Goal: Information Seeking & Learning: Learn about a topic

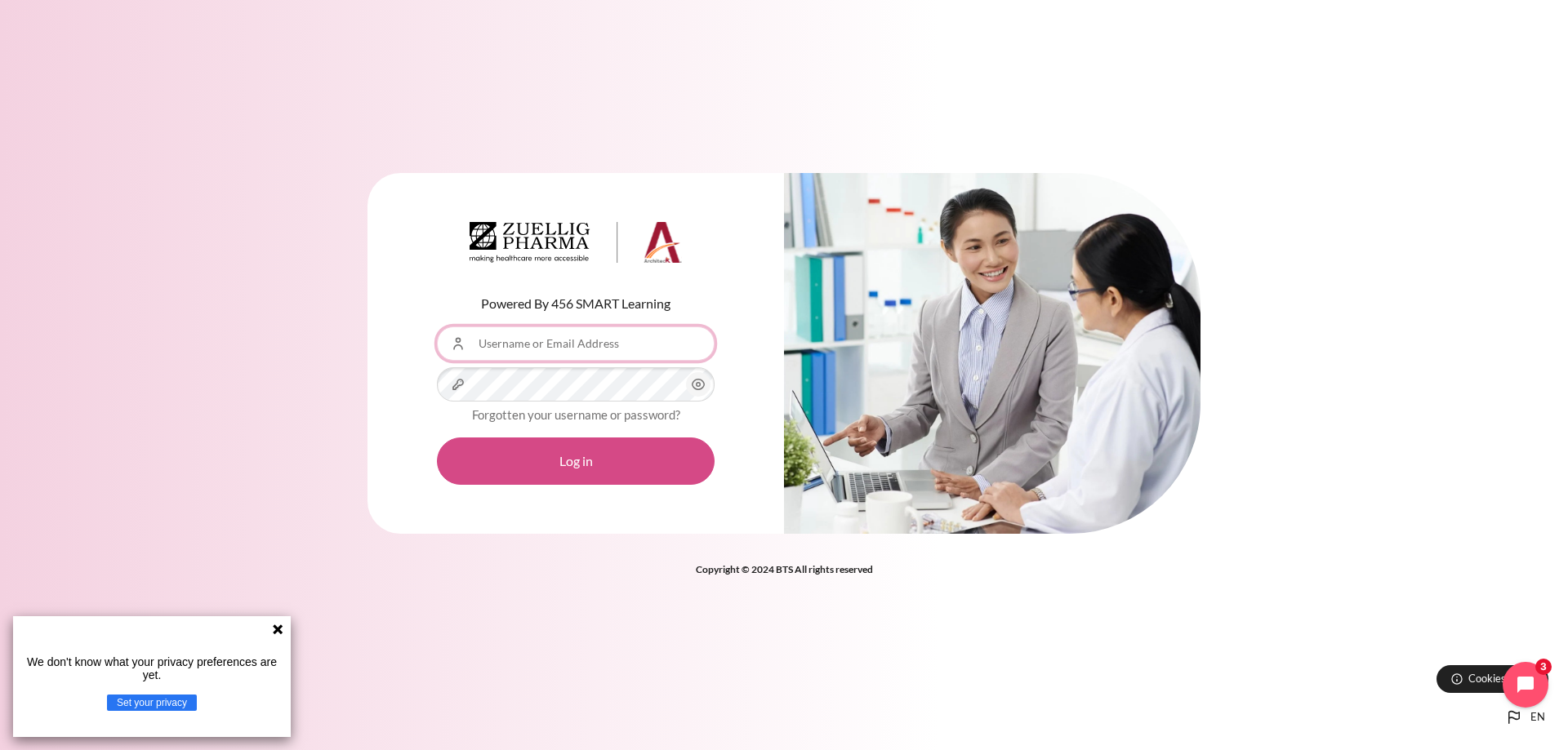
type input "[EMAIL_ADDRESS][DOMAIN_NAME]"
click at [549, 441] on button "Log in" at bounding box center [576, 461] width 278 height 48
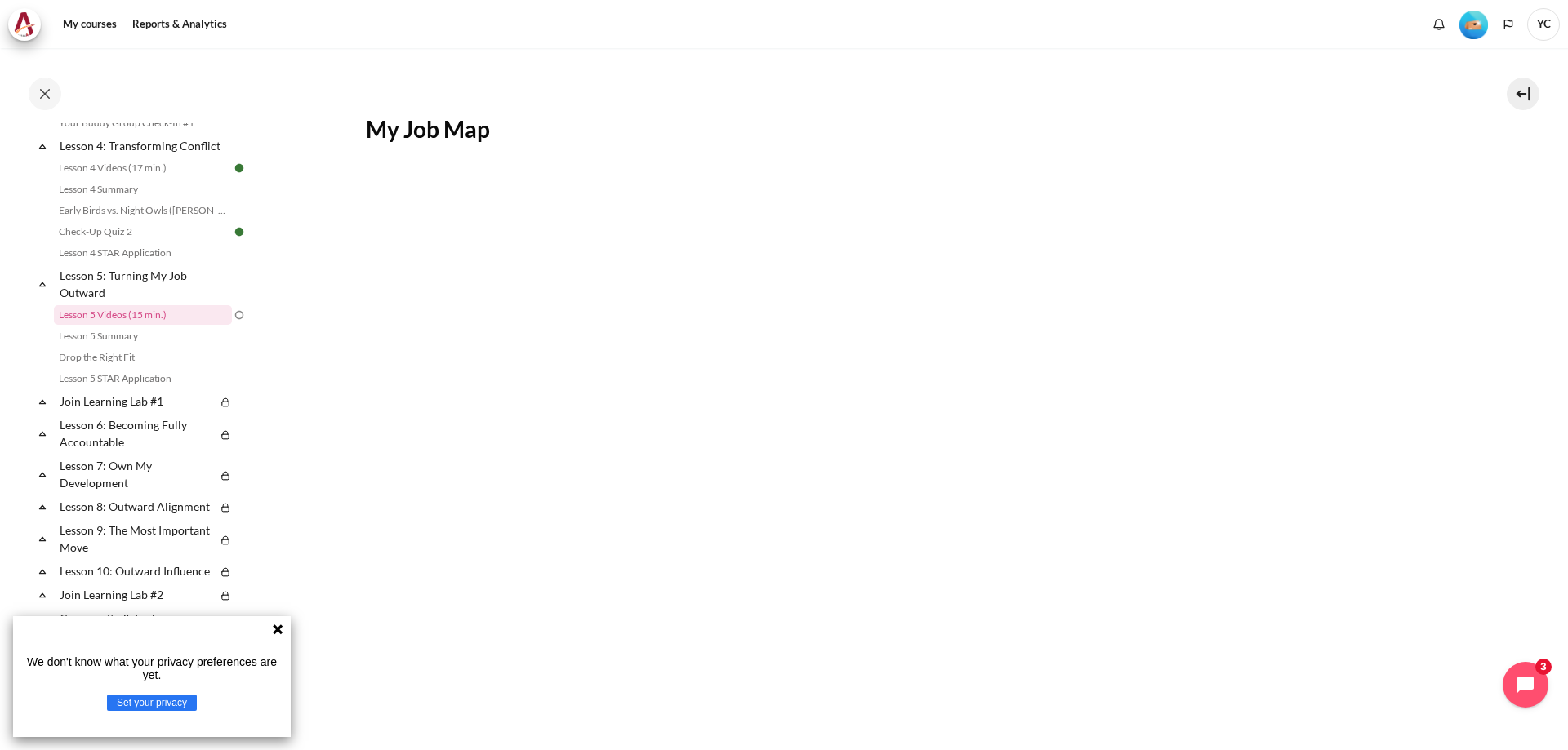
scroll to position [225, 0]
click at [153, 325] on link "Lesson 5 Videos (15 min.)" at bounding box center [142, 314] width 178 height 20
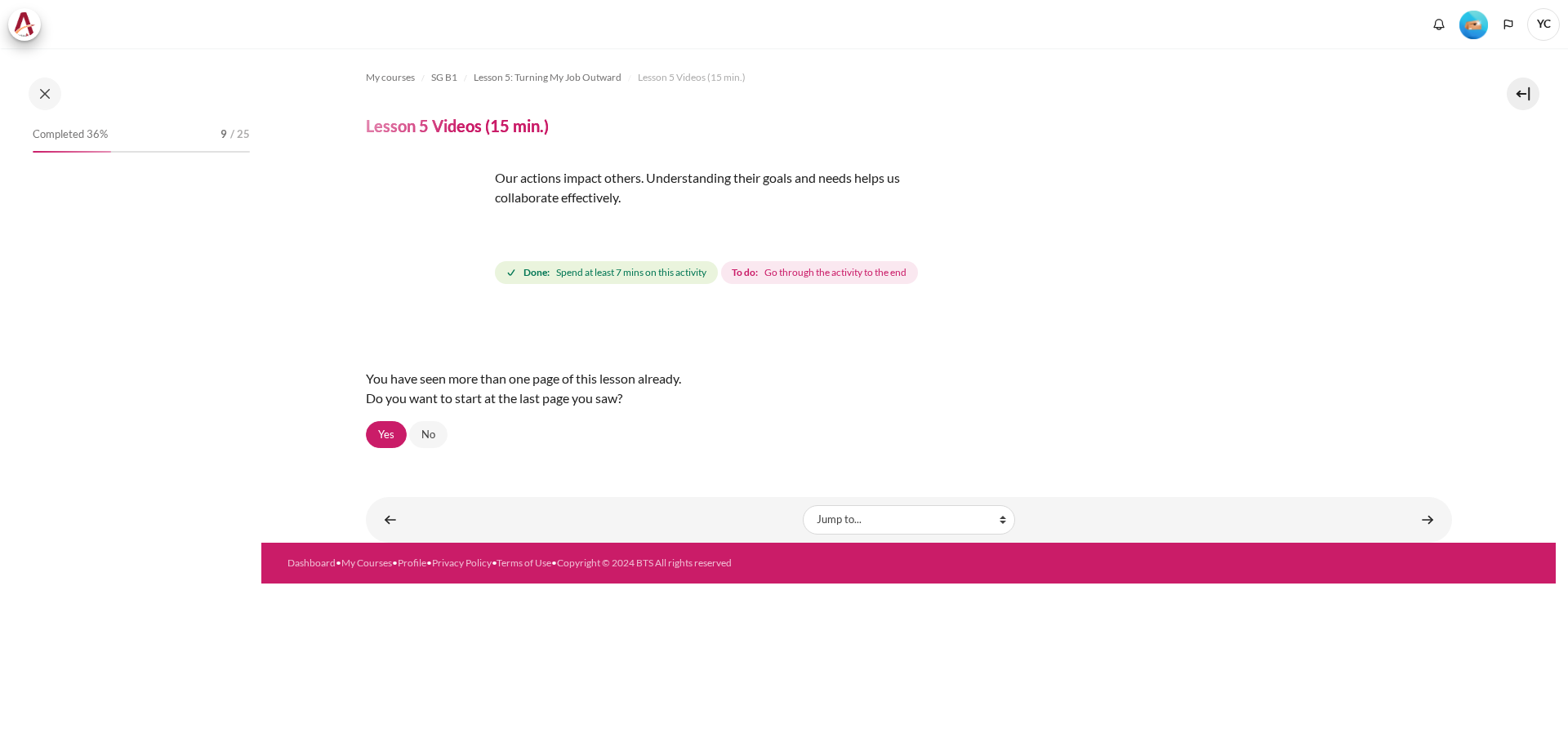
scroll to position [519, 0]
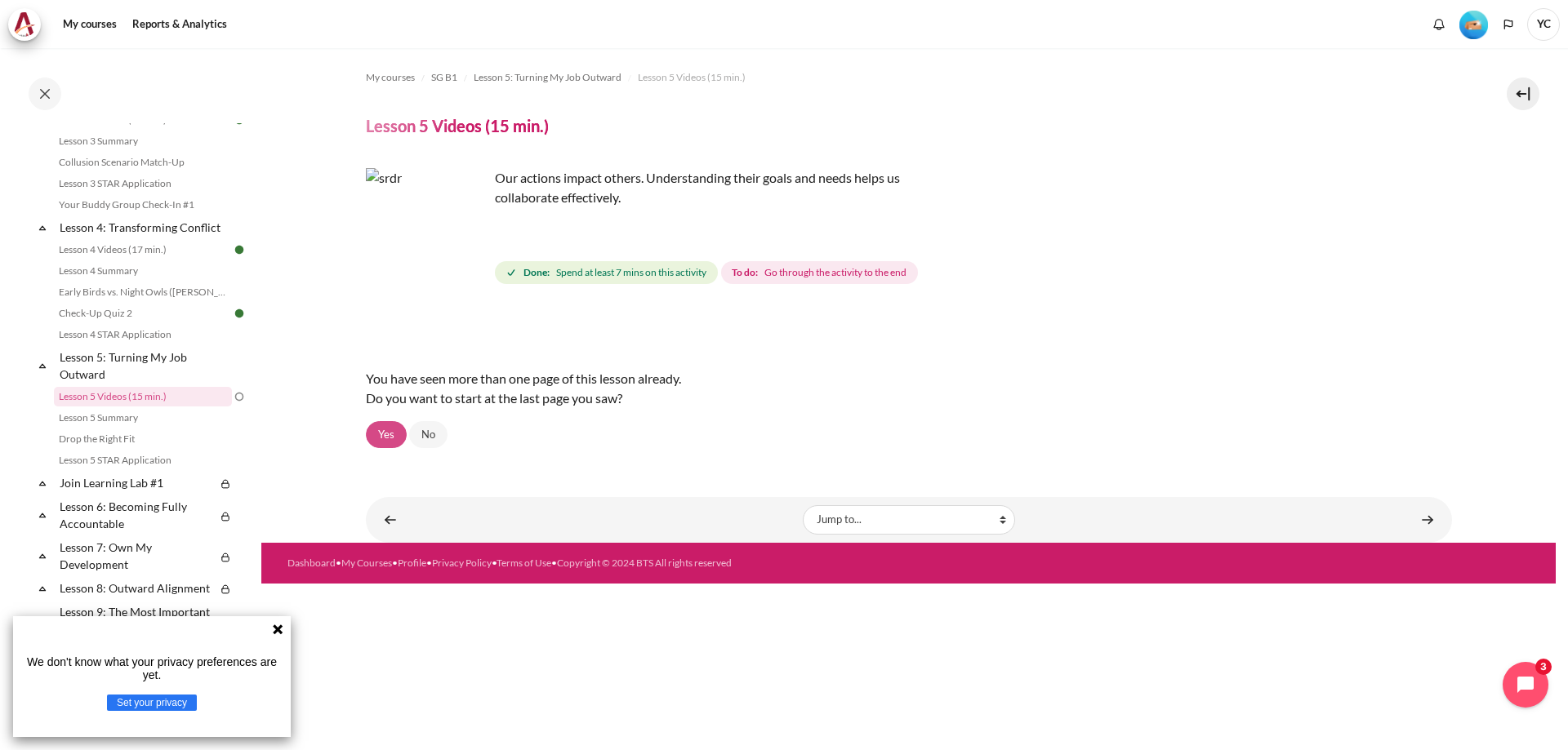
click at [375, 441] on link "Yes" at bounding box center [386, 435] width 41 height 28
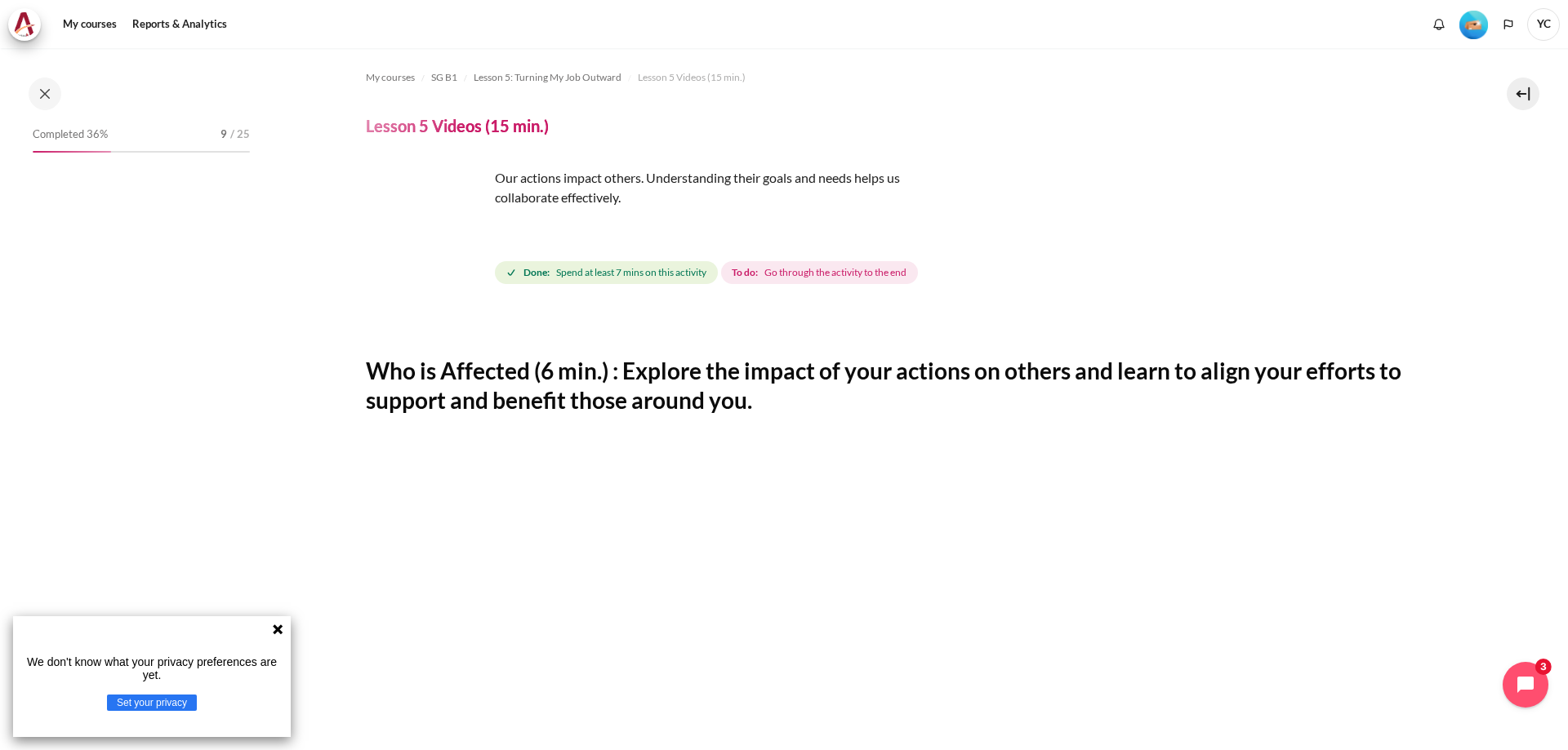
scroll to position [519, 0]
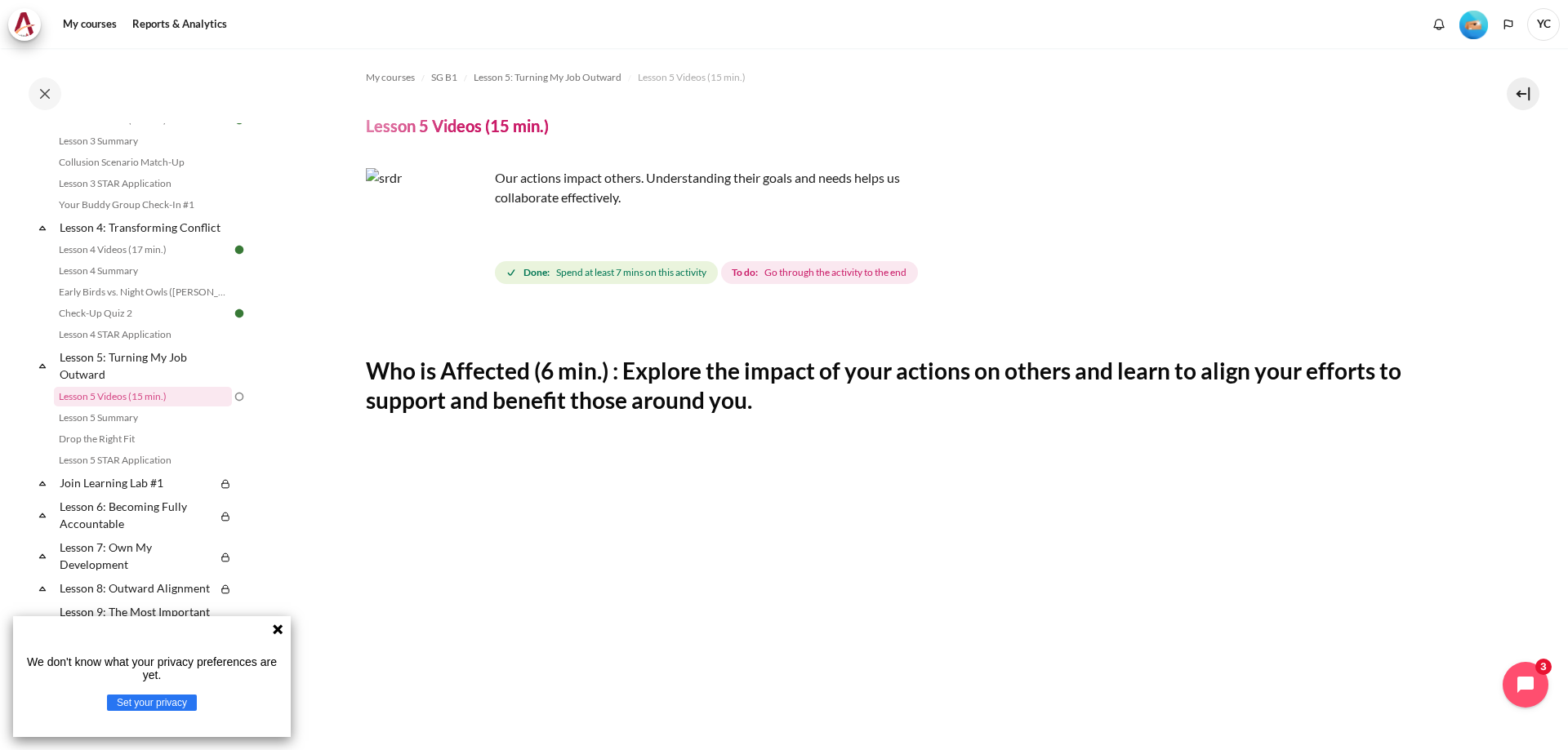
click at [279, 625] on icon at bounding box center [277, 629] width 13 height 13
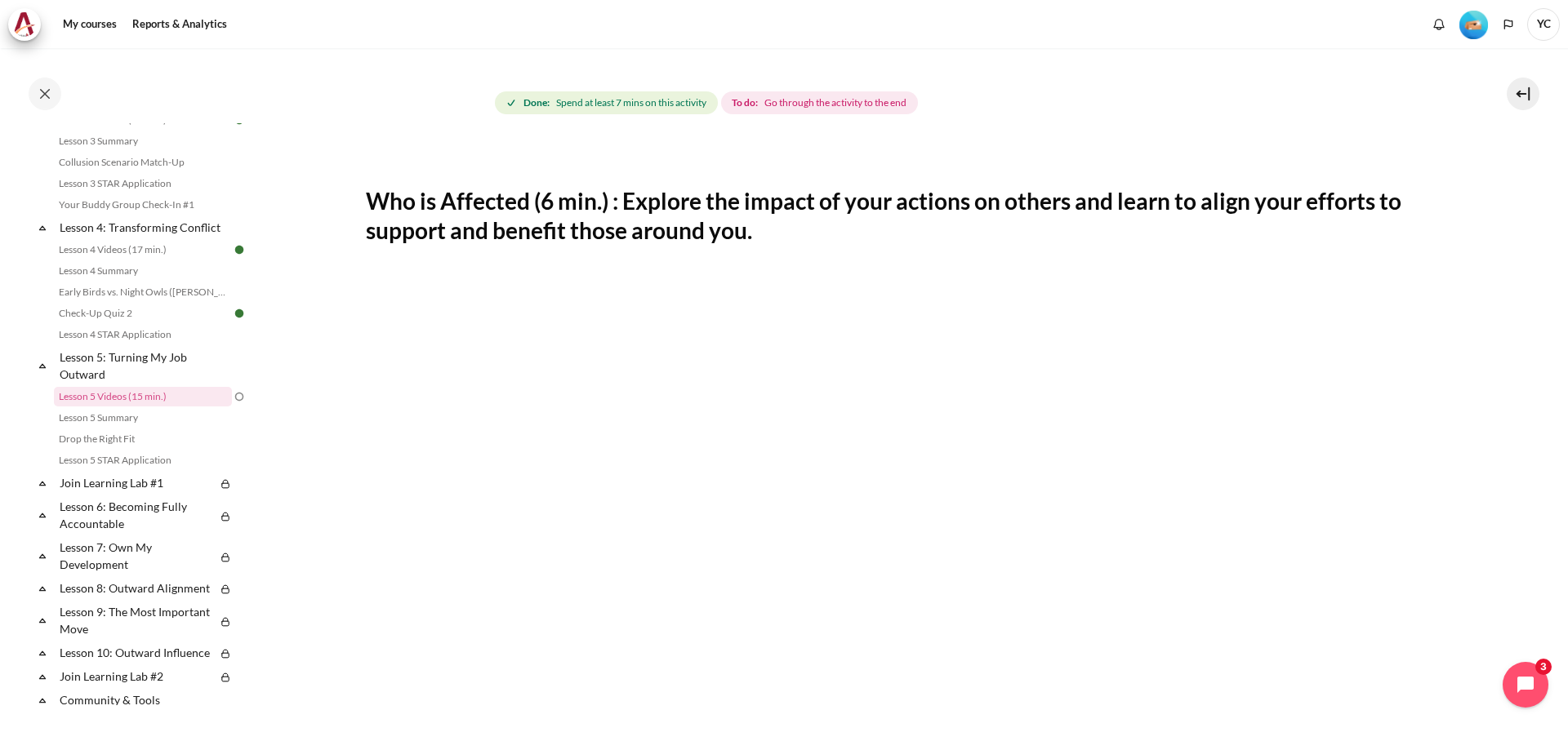
scroll to position [168, 0]
click at [471, 91] on img "Content" at bounding box center [427, 61] width 123 height 123
click at [232, 404] on img at bounding box center [239, 396] width 14 height 14
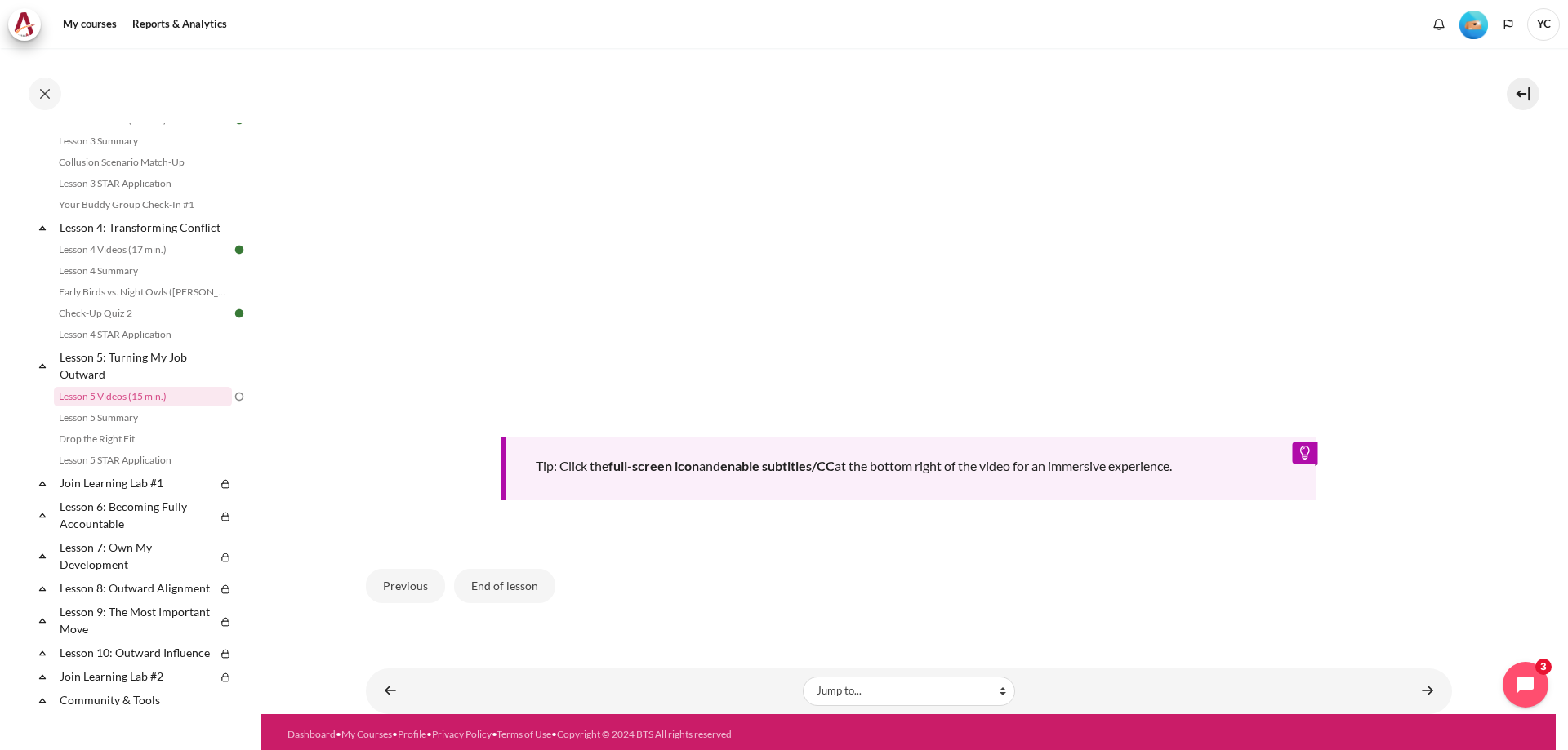
click at [1123, 463] on div "Tip: Click the full-screen icon and enable subtitles/CC at the bottom right of …" at bounding box center [909, 468] width 815 height 64
click at [741, 511] on div "Tip: Click the full-screen icon and enable subtitles/CC at the bottom right of …" at bounding box center [909, 163] width 1086 height 779
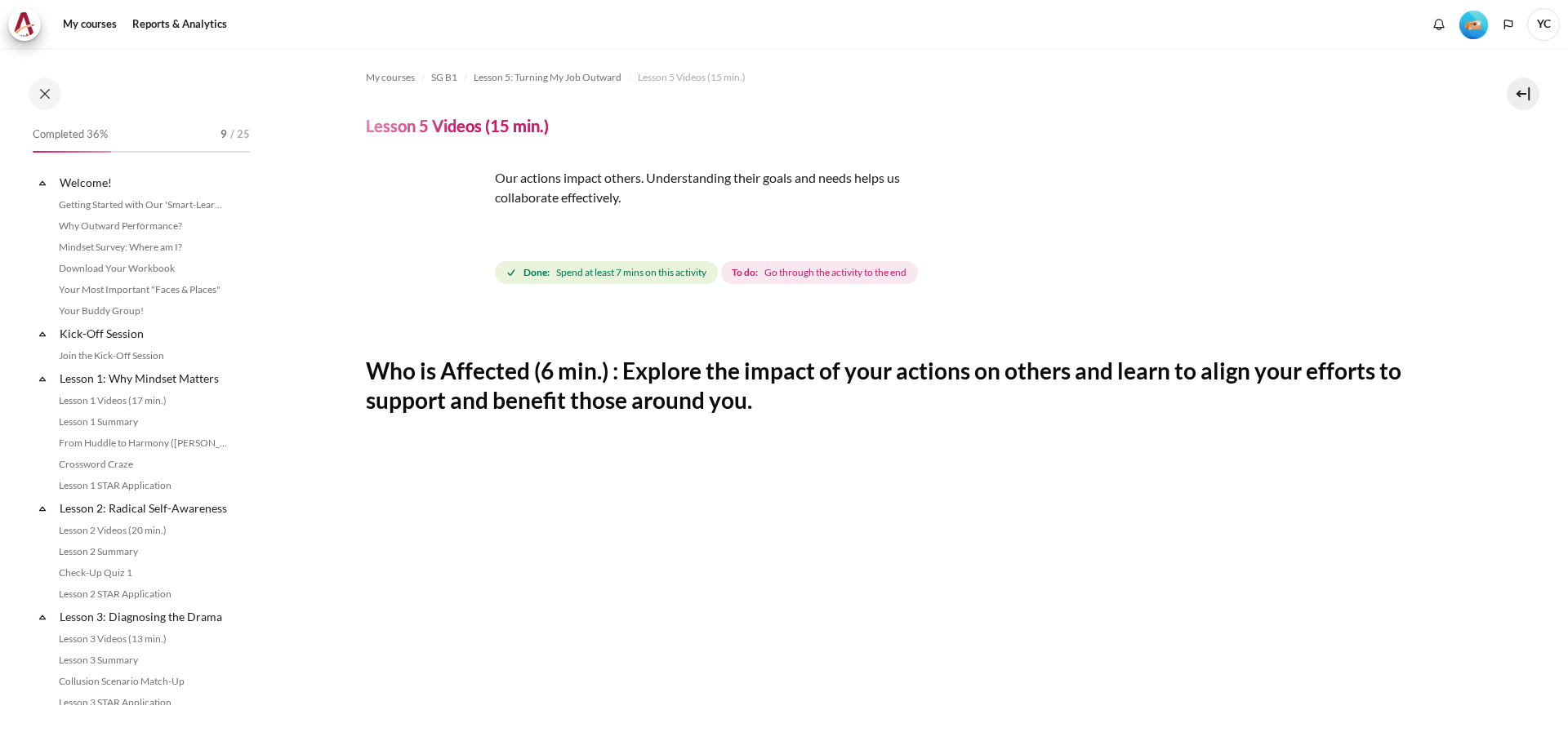
scroll to position [519, 0]
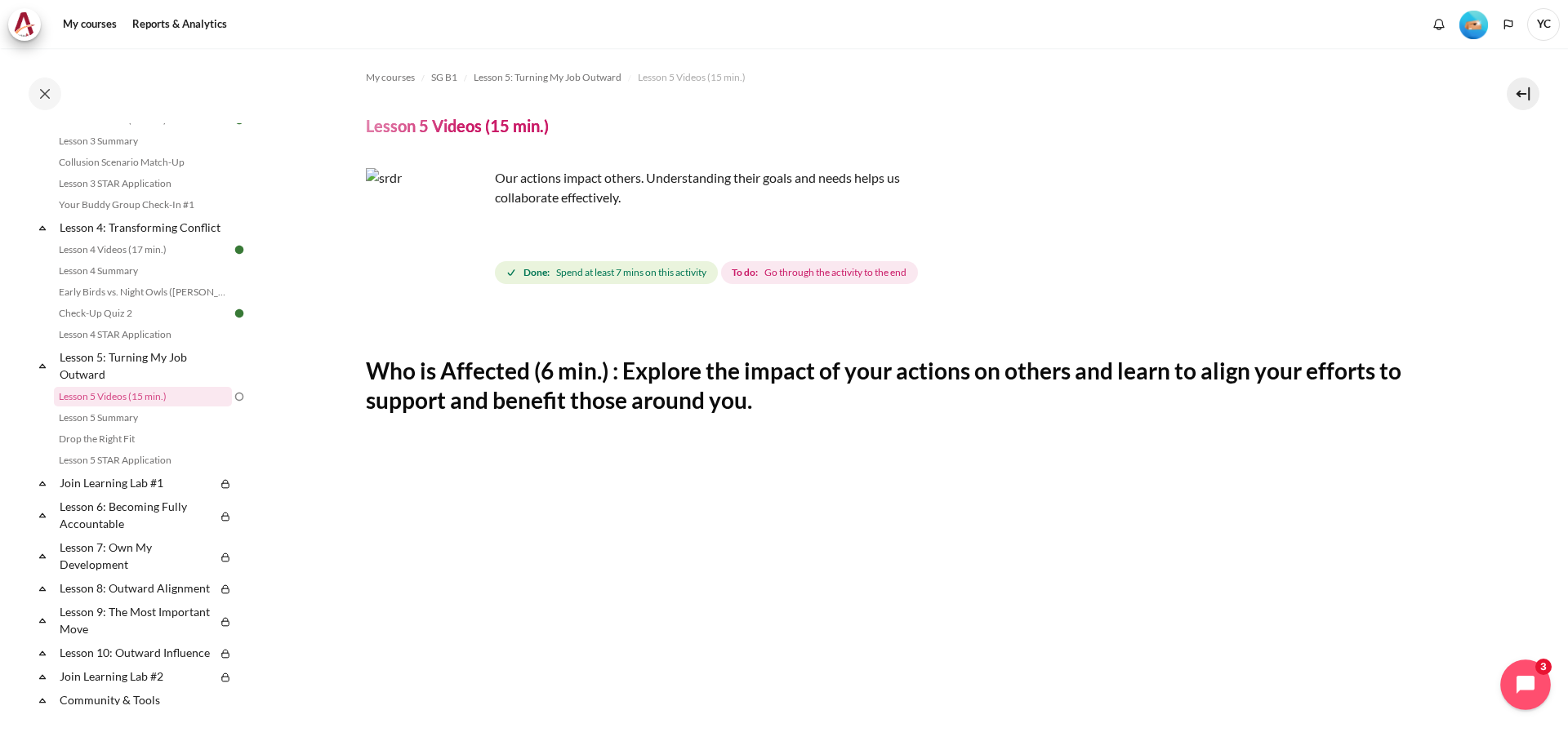
click at [1527, 665] on button "Open chat widget" at bounding box center [1525, 684] width 50 height 50
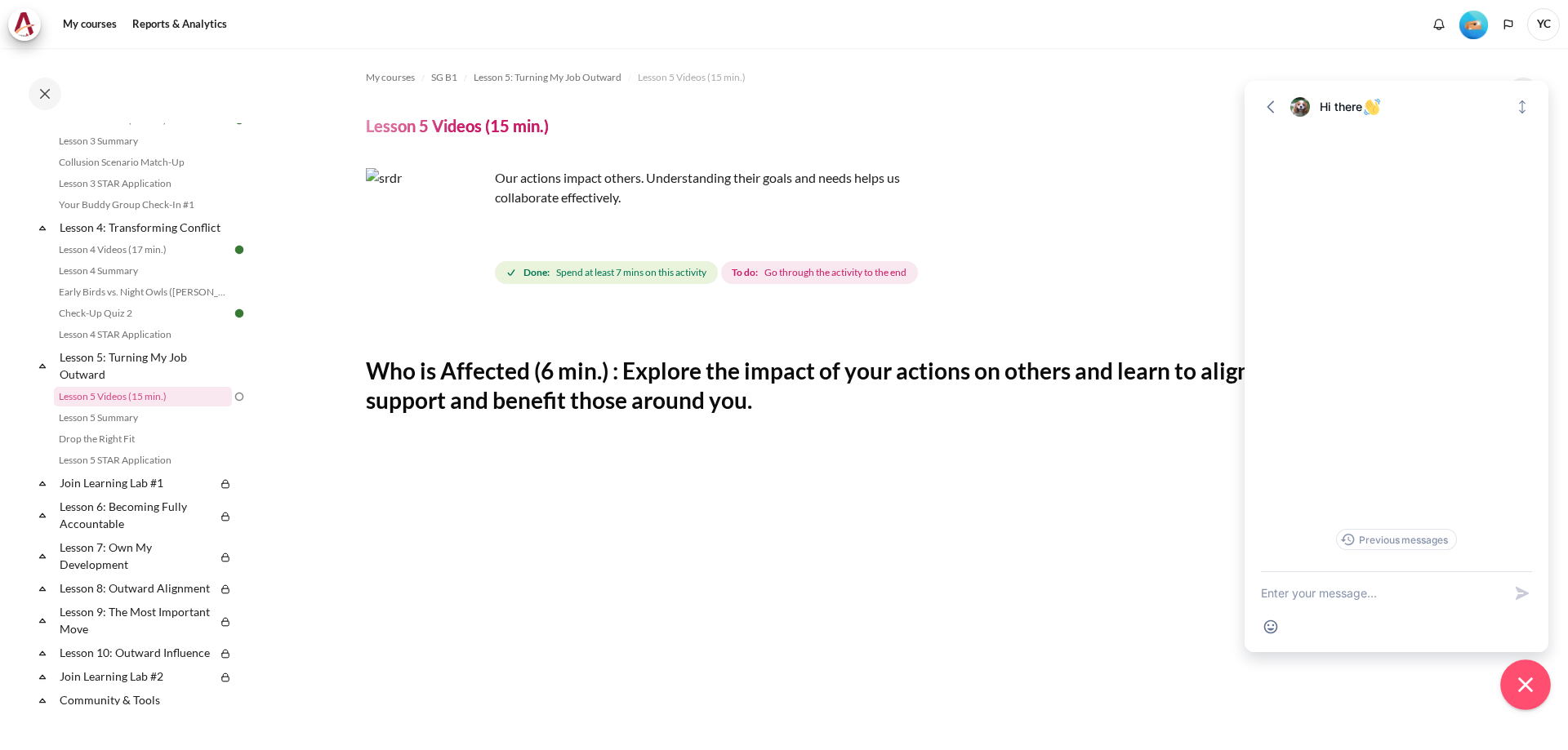
click at [1526, 677] on icon "Close chat widget" at bounding box center [1525, 685] width 26 height 26
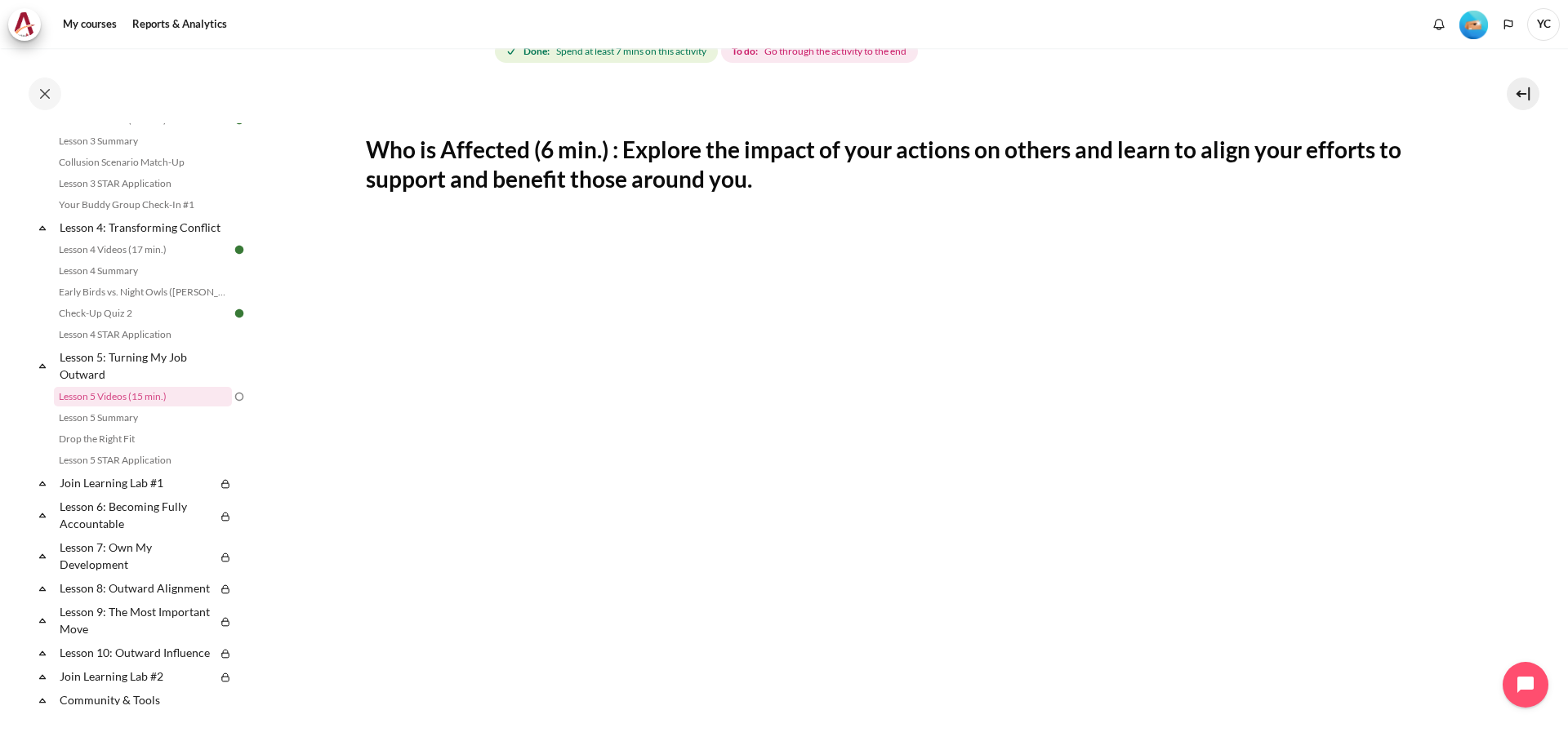
scroll to position [0, 0]
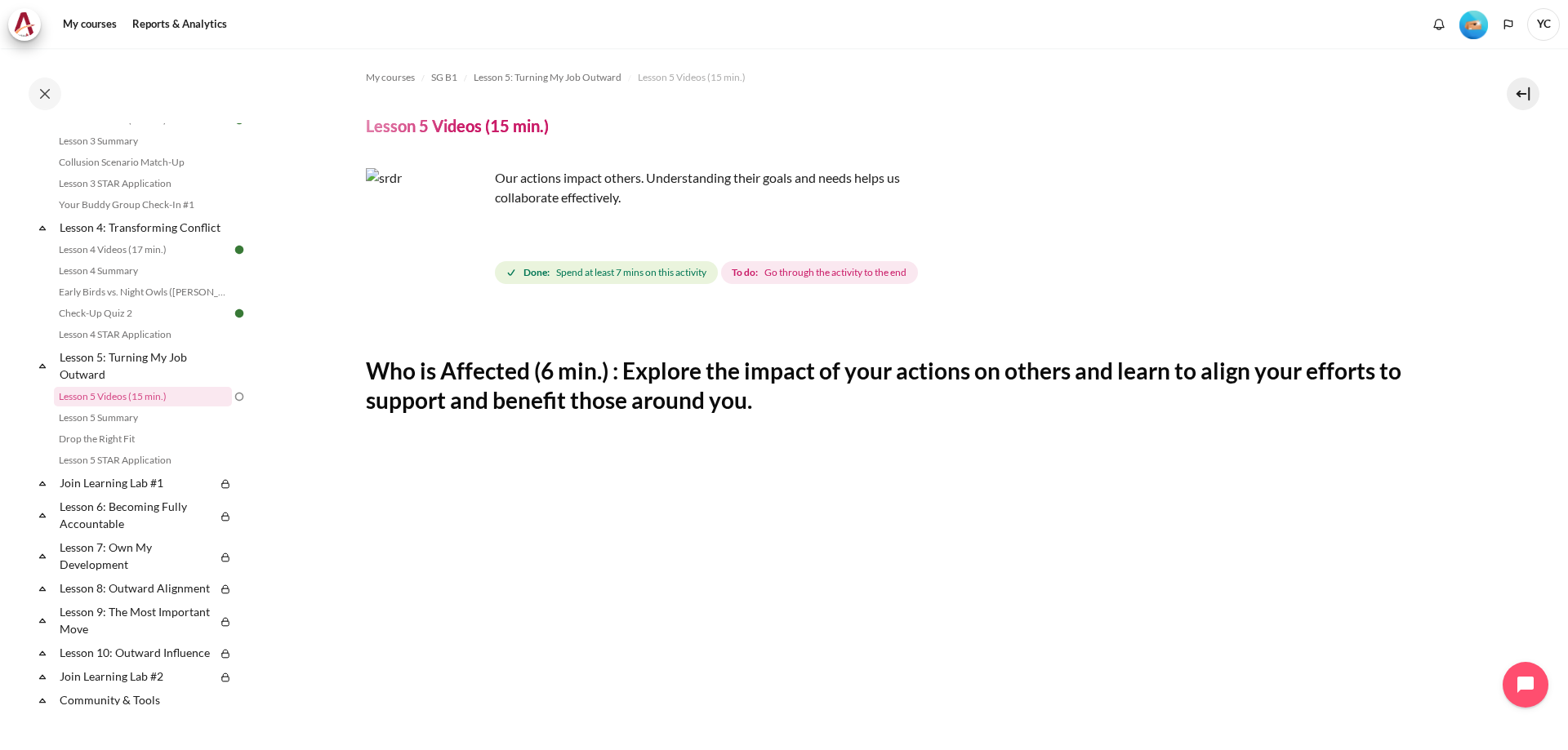
click at [514, 409] on h2 "Who is Affected (6 min.) : Explore the impact of your actions on others and lea…" at bounding box center [909, 385] width 1086 height 60
click at [511, 358] on h2 "Who is Affected (6 min.) : Explore the impact of your actions on others and lea…" at bounding box center [909, 385] width 1086 height 60
click at [465, 270] on img "Content" at bounding box center [427, 229] width 123 height 123
click at [456, 251] on img "Content" at bounding box center [427, 229] width 123 height 123
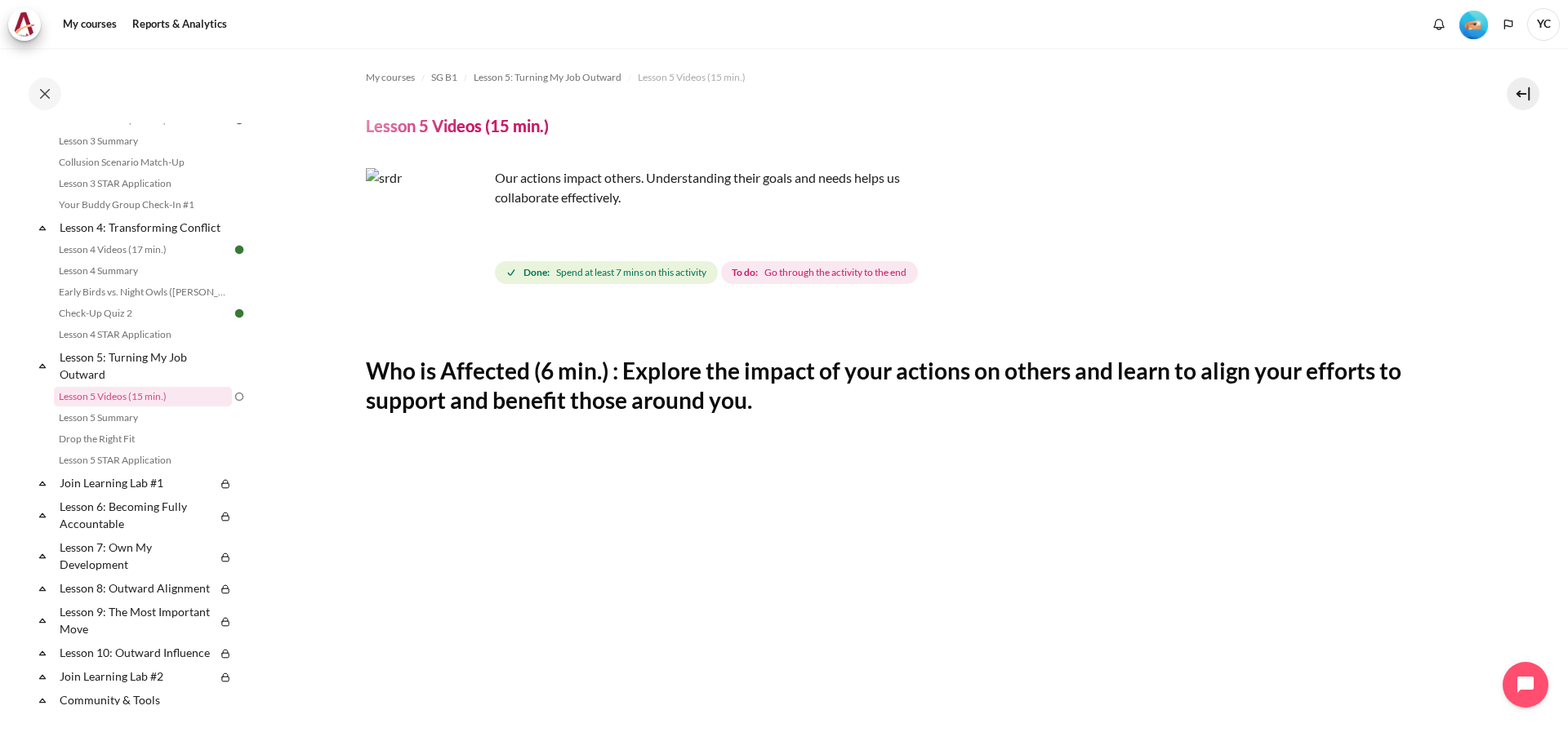
drag, startPoint x: 454, startPoint y: 257, endPoint x: 379, endPoint y: 294, distance: 83.6
click at [451, 264] on img "Content" at bounding box center [427, 229] width 123 height 123
click at [95, 428] on link "Lesson 5 Summary" at bounding box center [142, 418] width 178 height 20
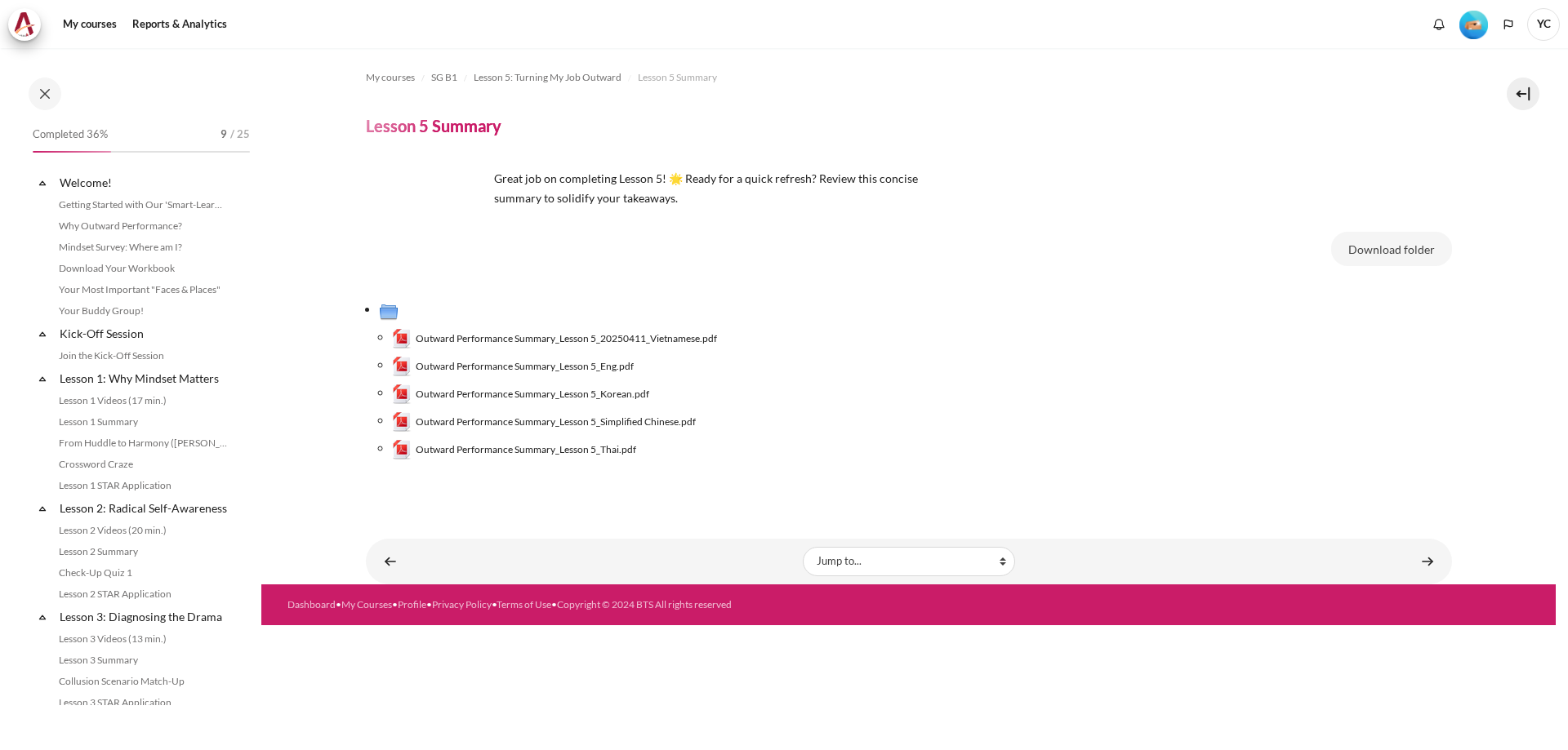
scroll to position [540, 0]
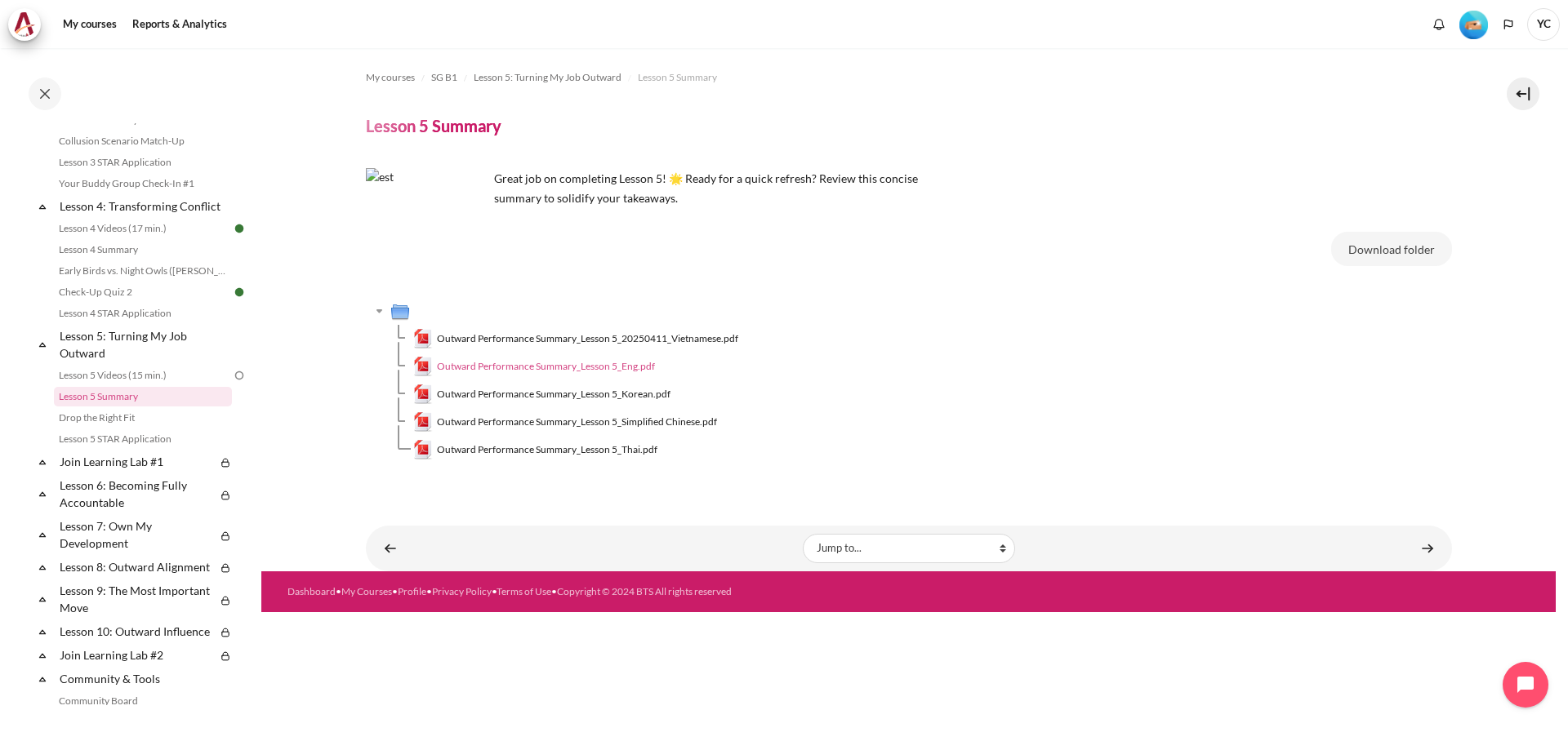
click at [605, 360] on span "Outward Performance Summary_Lesson 5_Eng.pdf" at bounding box center [546, 366] width 218 height 14
click at [955, 552] on select "Jump to... Getting Started with Our 'Smart-Learning' Platform Why Outward Perfo…" at bounding box center [908, 548] width 212 height 29
select select "/mod/lesson/view.php?id=18532&forceview=1"
click at [802, 534] on select "Jump to... Getting Started with Our 'Smart-Learning' Platform Why Outward Perfo…" at bounding box center [908, 548] width 212 height 29
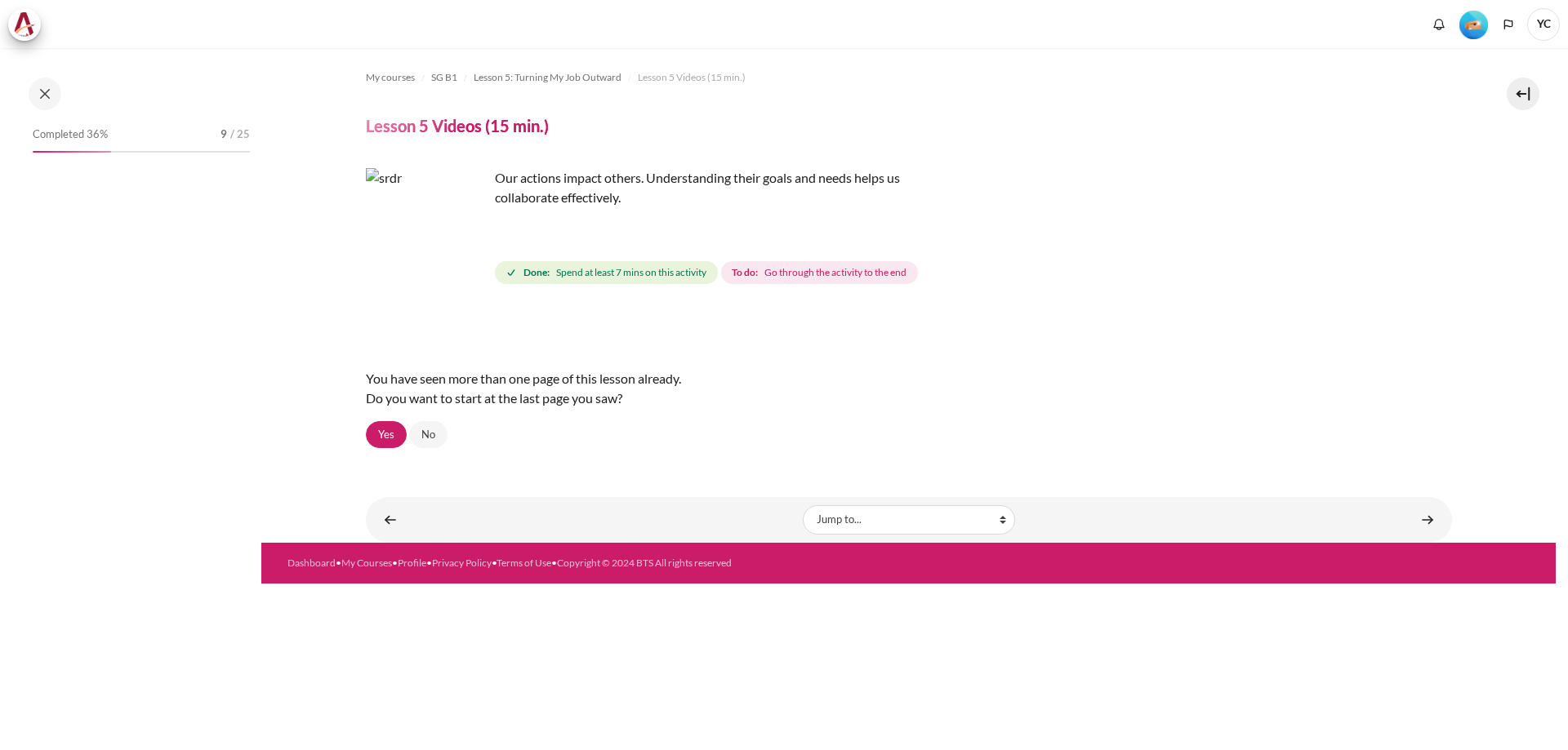
scroll to position [519, 0]
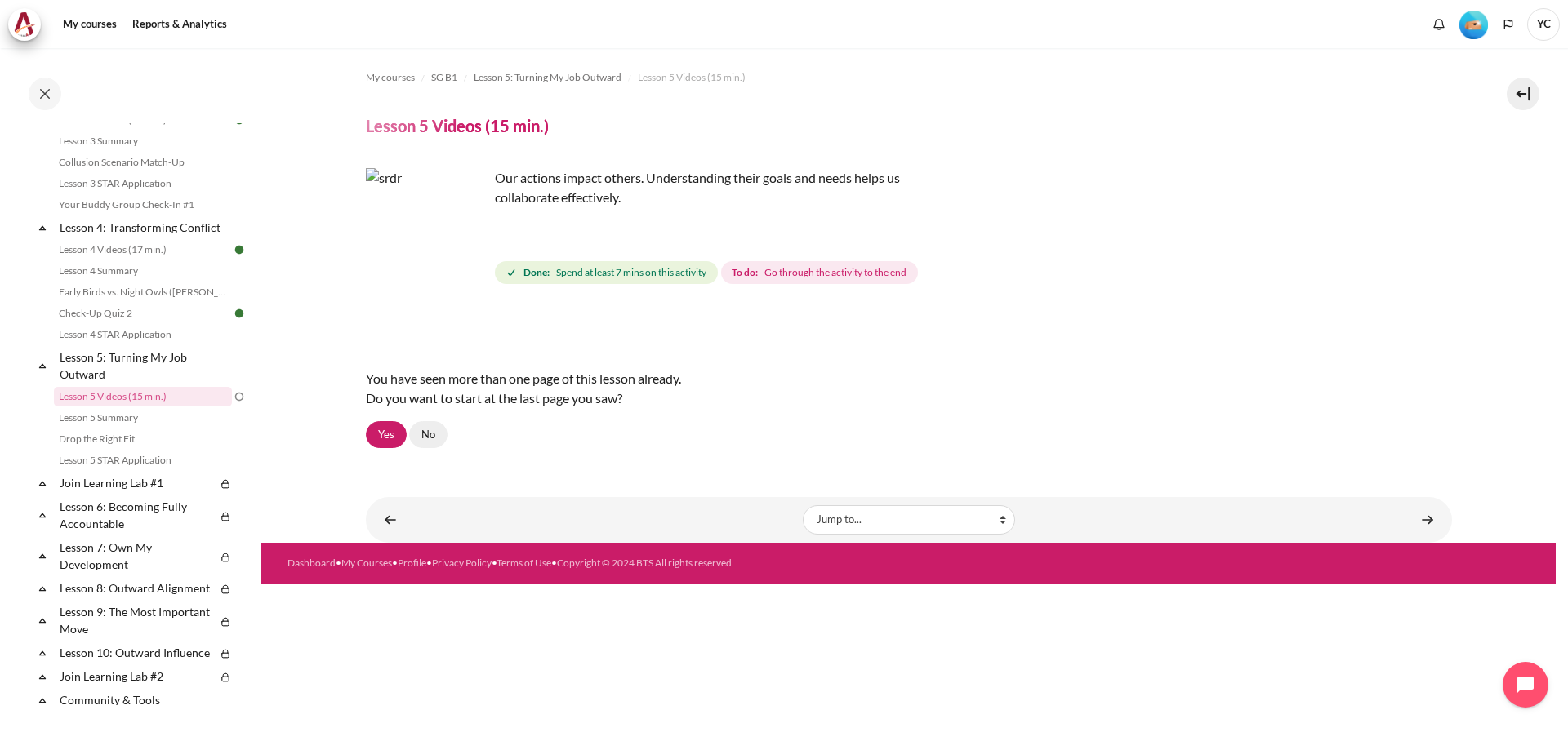
click at [427, 430] on link "No" at bounding box center [428, 435] width 38 height 28
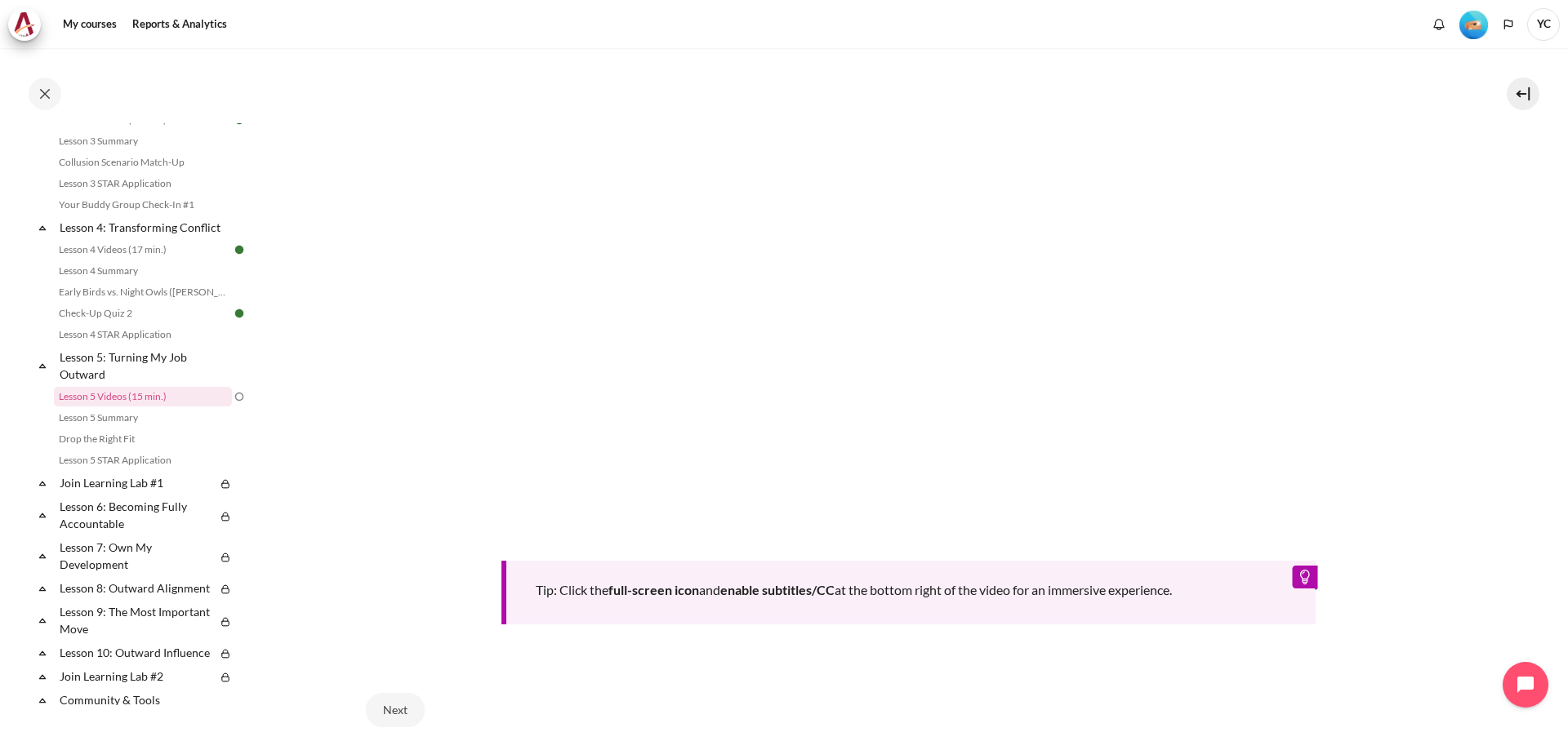
scroll to position [494, 0]
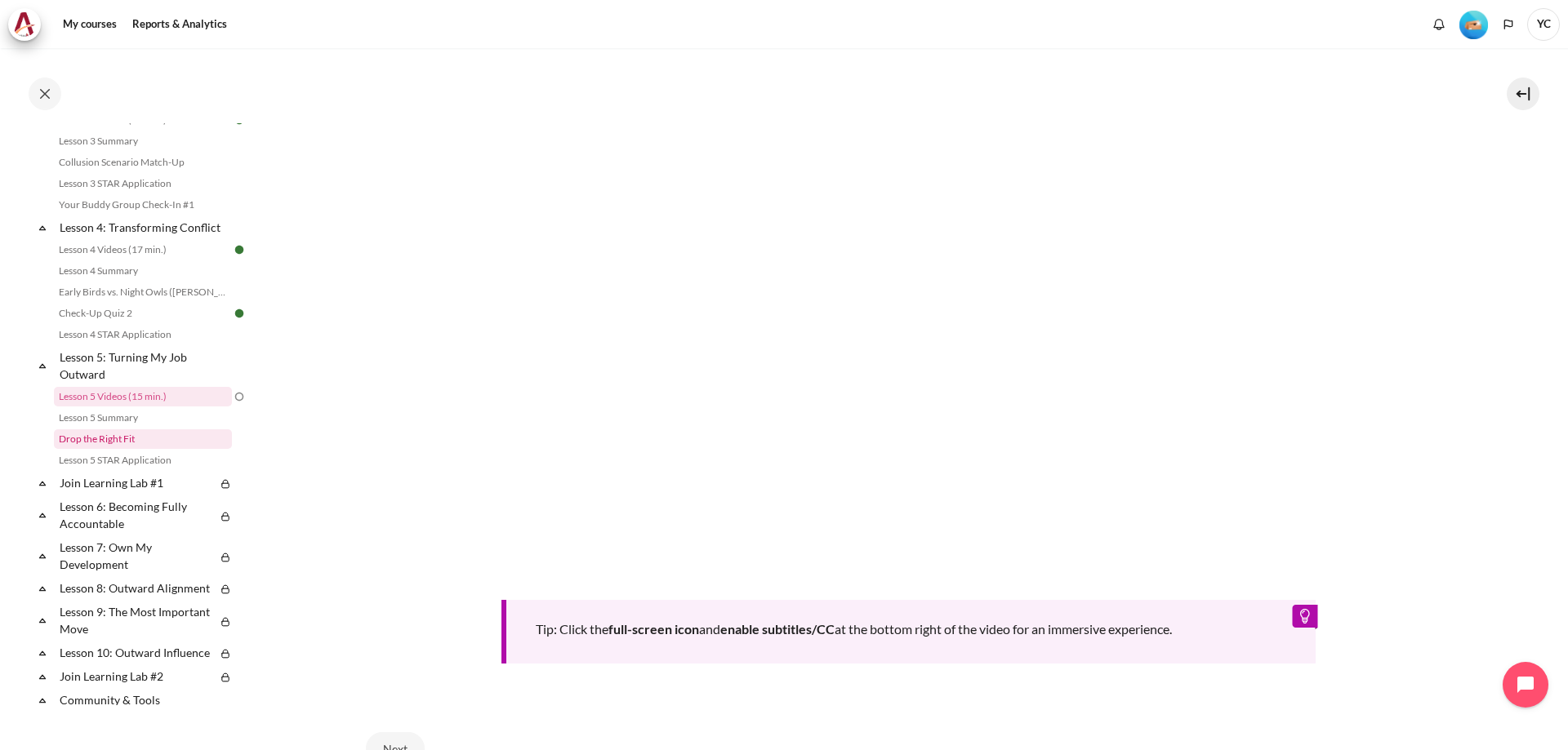
click at [117, 448] on link "Drop the Right Fit" at bounding box center [142, 439] width 178 height 20
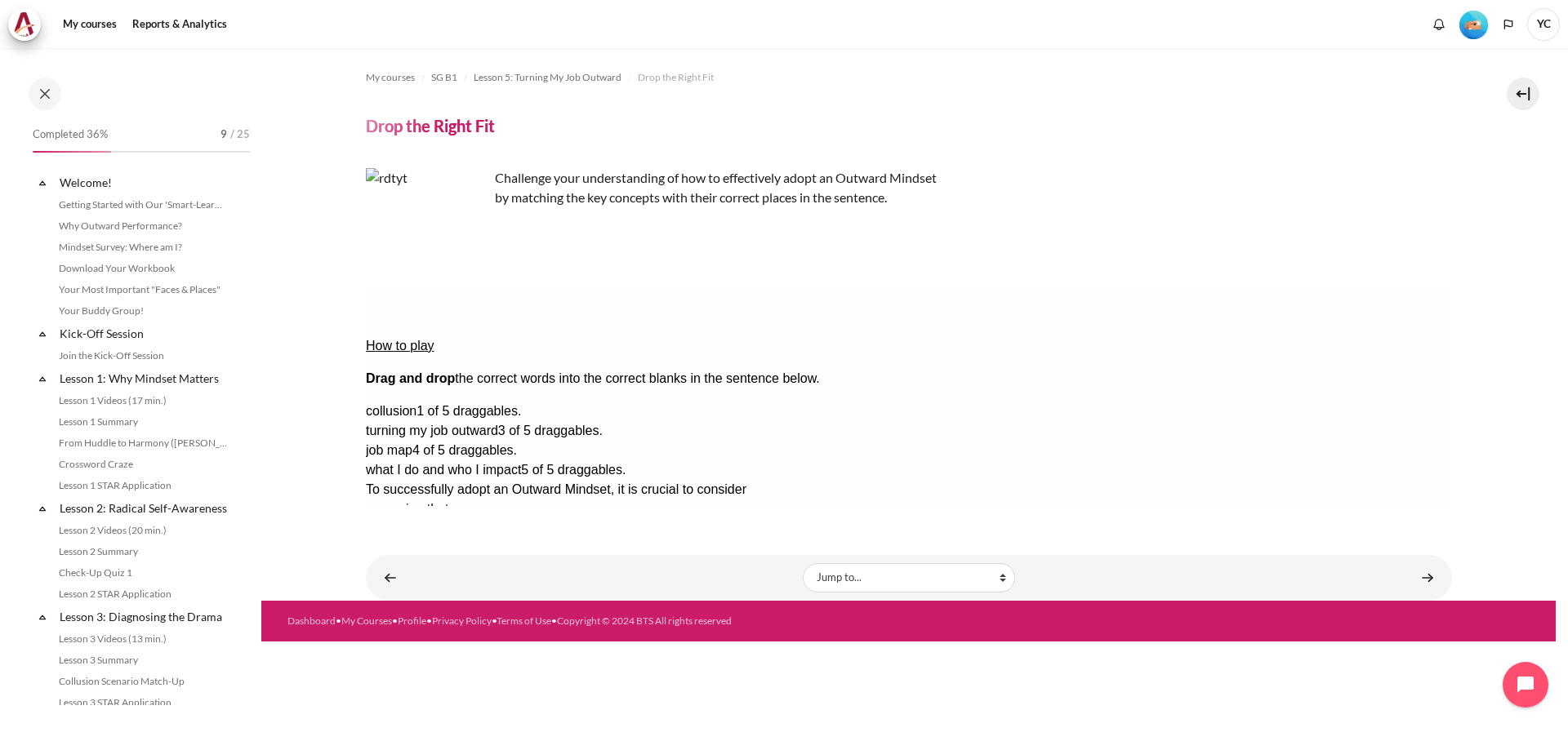
scroll to position [562, 0]
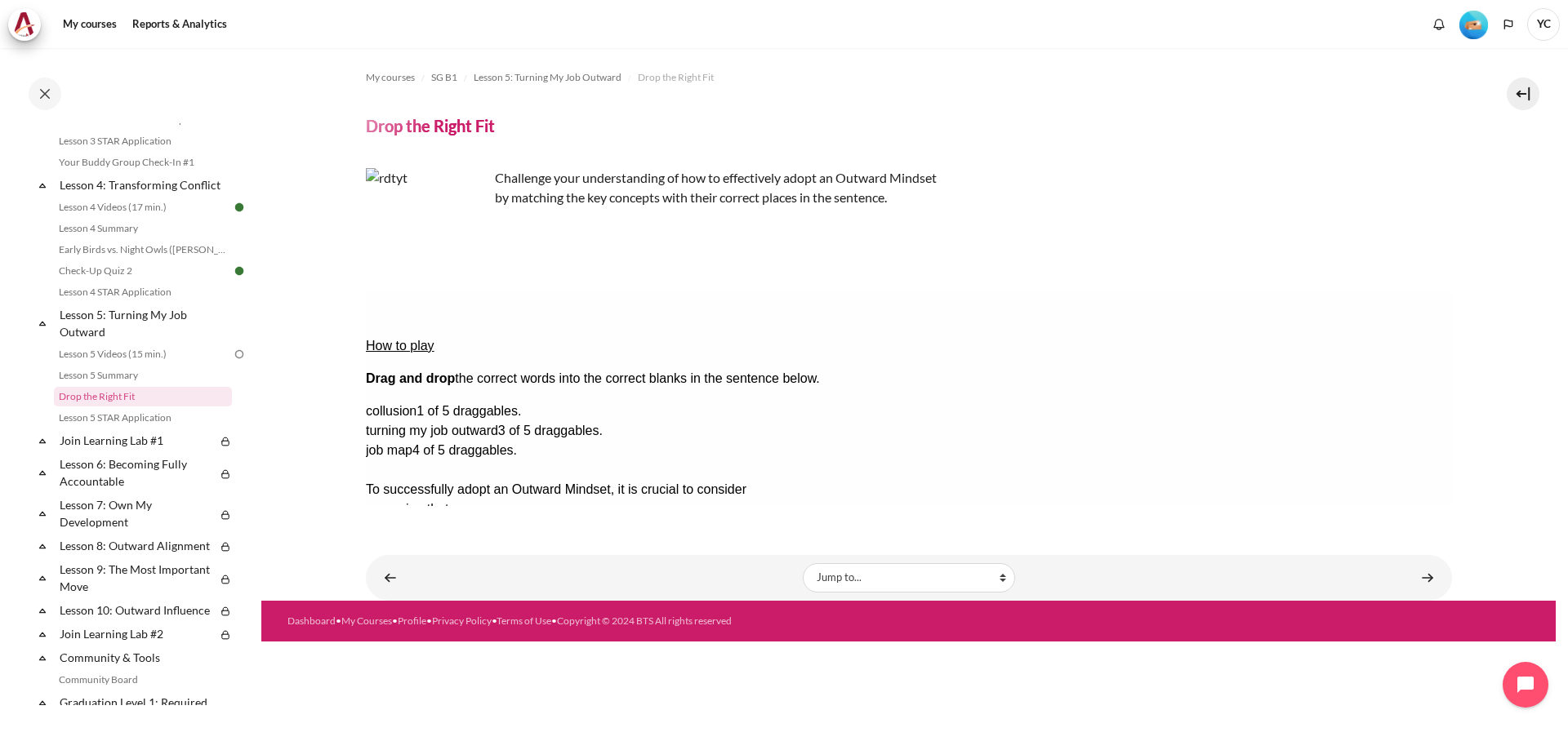
drag, startPoint x: 1365, startPoint y: 439, endPoint x: 825, endPoint y: 353, distance: 546.8
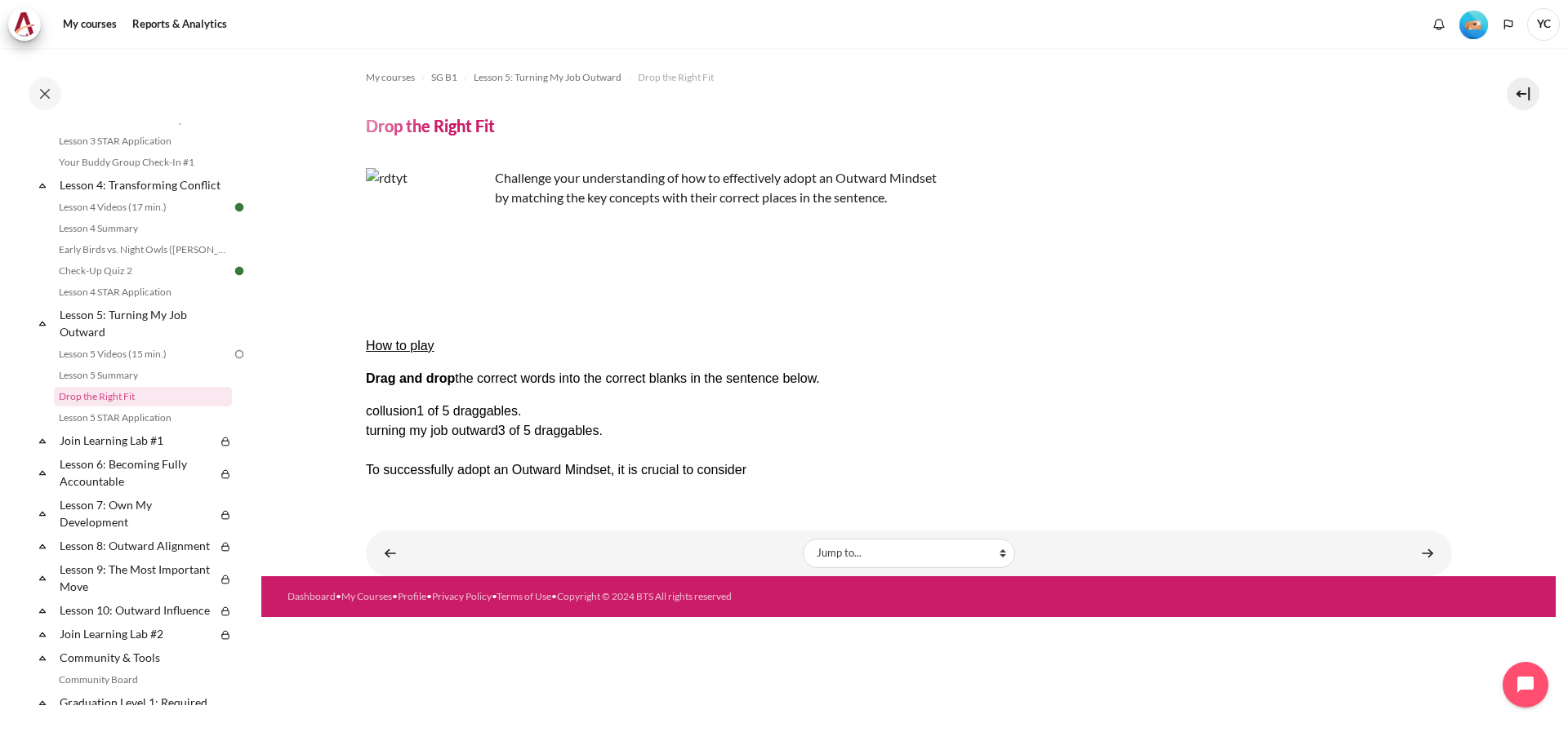
drag, startPoint x: 1357, startPoint y: 407, endPoint x: 1101, endPoint y: 353, distance: 261.6
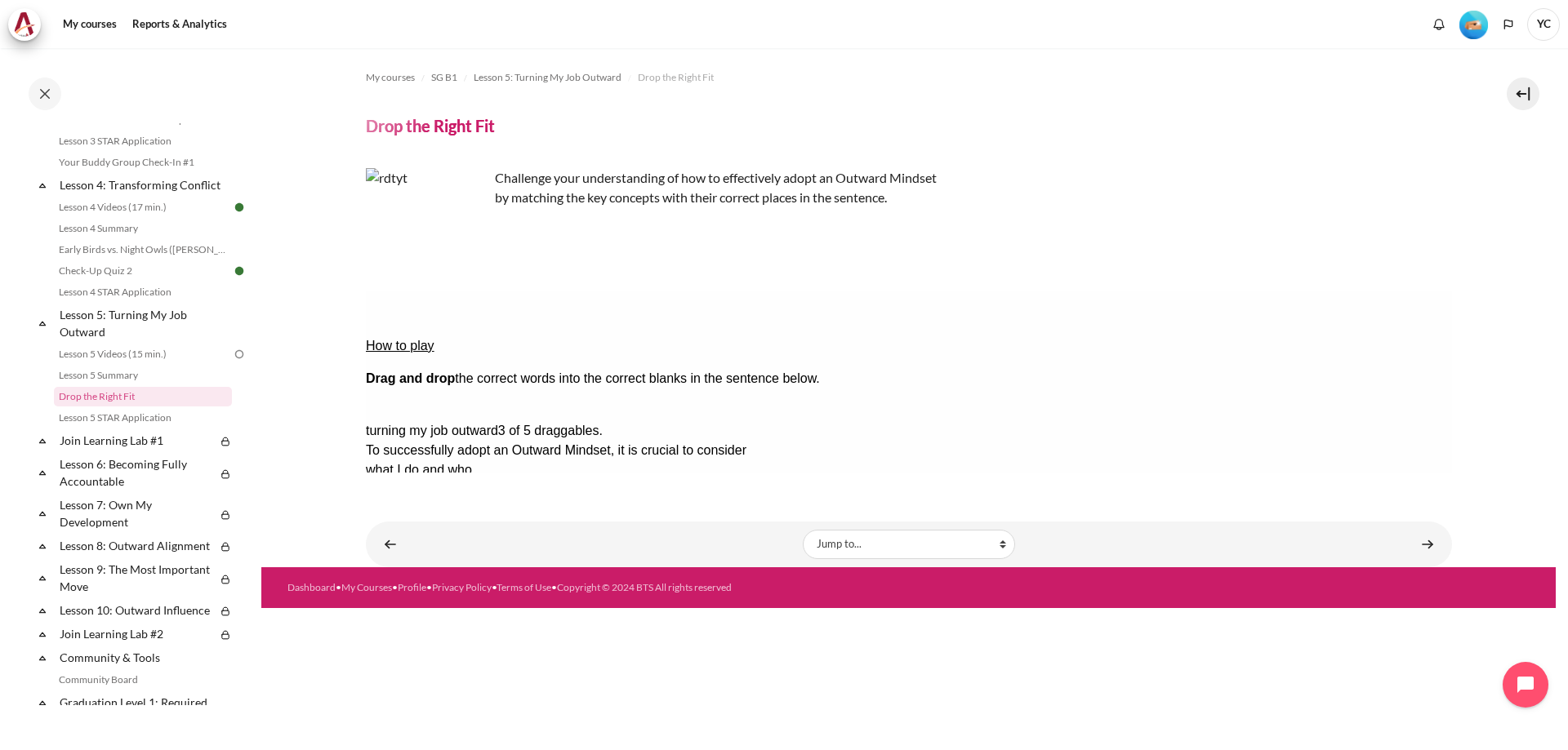
drag, startPoint x: 1331, startPoint y: 361, endPoint x: 668, endPoint y: 383, distance: 663.4
click at [409, 599] on button "Check Check the answers. The responses will be marked as correct, incorrect, or…" at bounding box center [387, 608] width 44 height 17
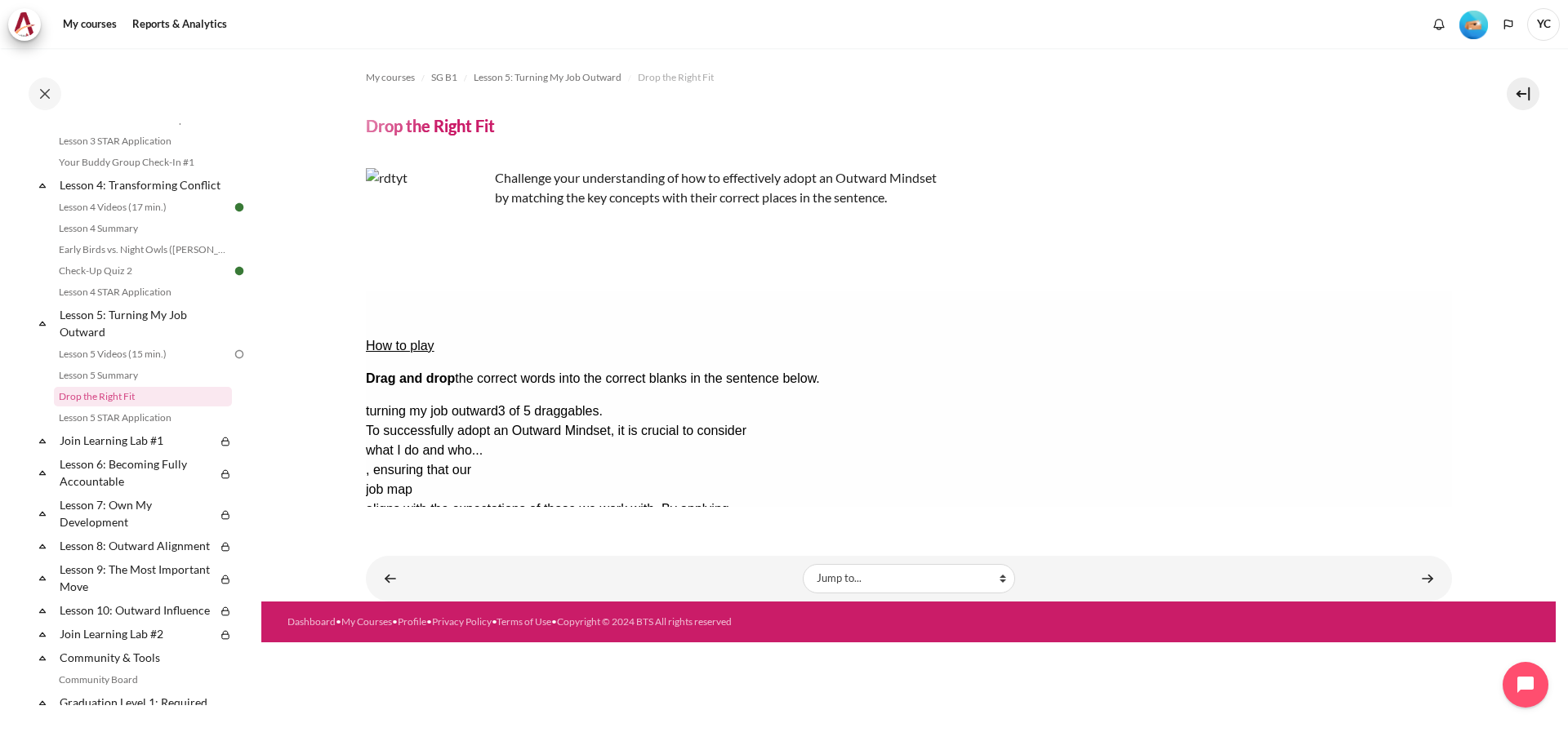
drag, startPoint x: 732, startPoint y: 381, endPoint x: 802, endPoint y: 393, distance: 71.0
click at [759, 421] on div "To successfully adopt an Outward Mindset, it is crucial to consider what I do a…" at bounding box center [829, 509] width 929 height 176
click at [495, 519] on div "collusion" at bounding box center [430, 528] width 130 height 20
click at [485, 649] on button "Retry Retry the task. Reset all responses and start the task over again." at bounding box center [466, 657] width 39 height 17
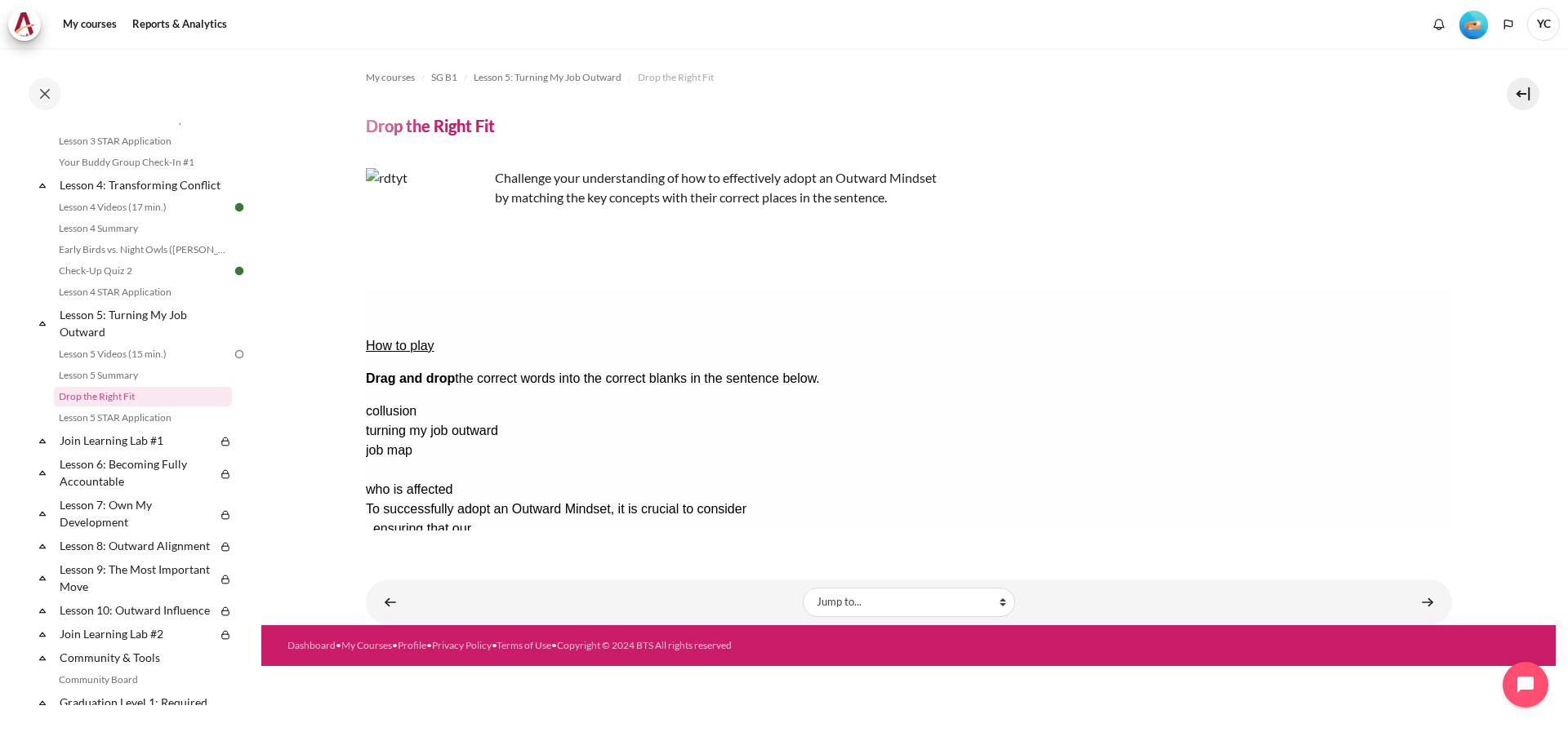
drag, startPoint x: 1349, startPoint y: 433, endPoint x: 813, endPoint y: 355, distance: 541.6
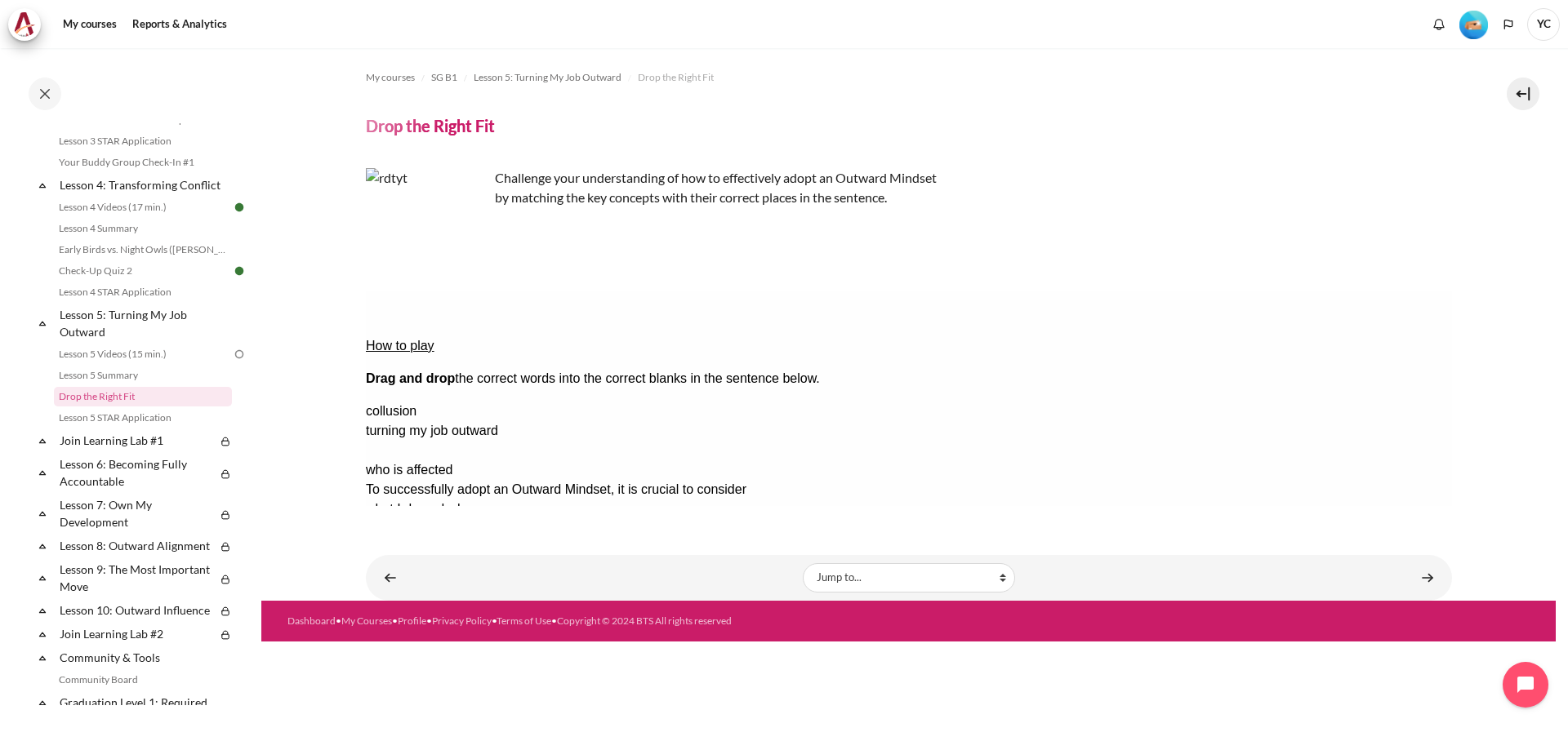
drag, startPoint x: 1357, startPoint y: 410, endPoint x: 1125, endPoint y: 361, distance: 237.1
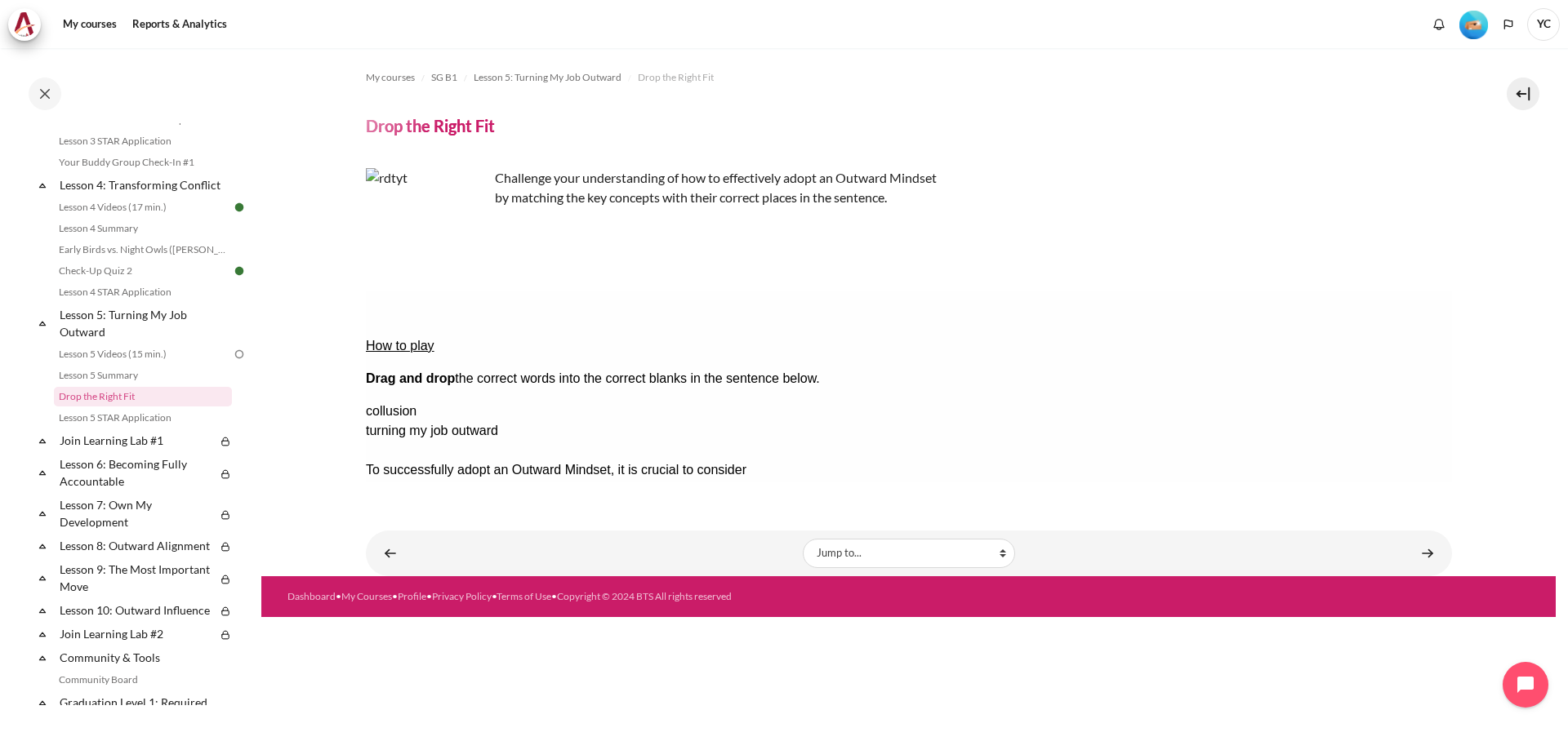
drag, startPoint x: 1386, startPoint y: 410, endPoint x: 1102, endPoint y: 378, distance: 285.8
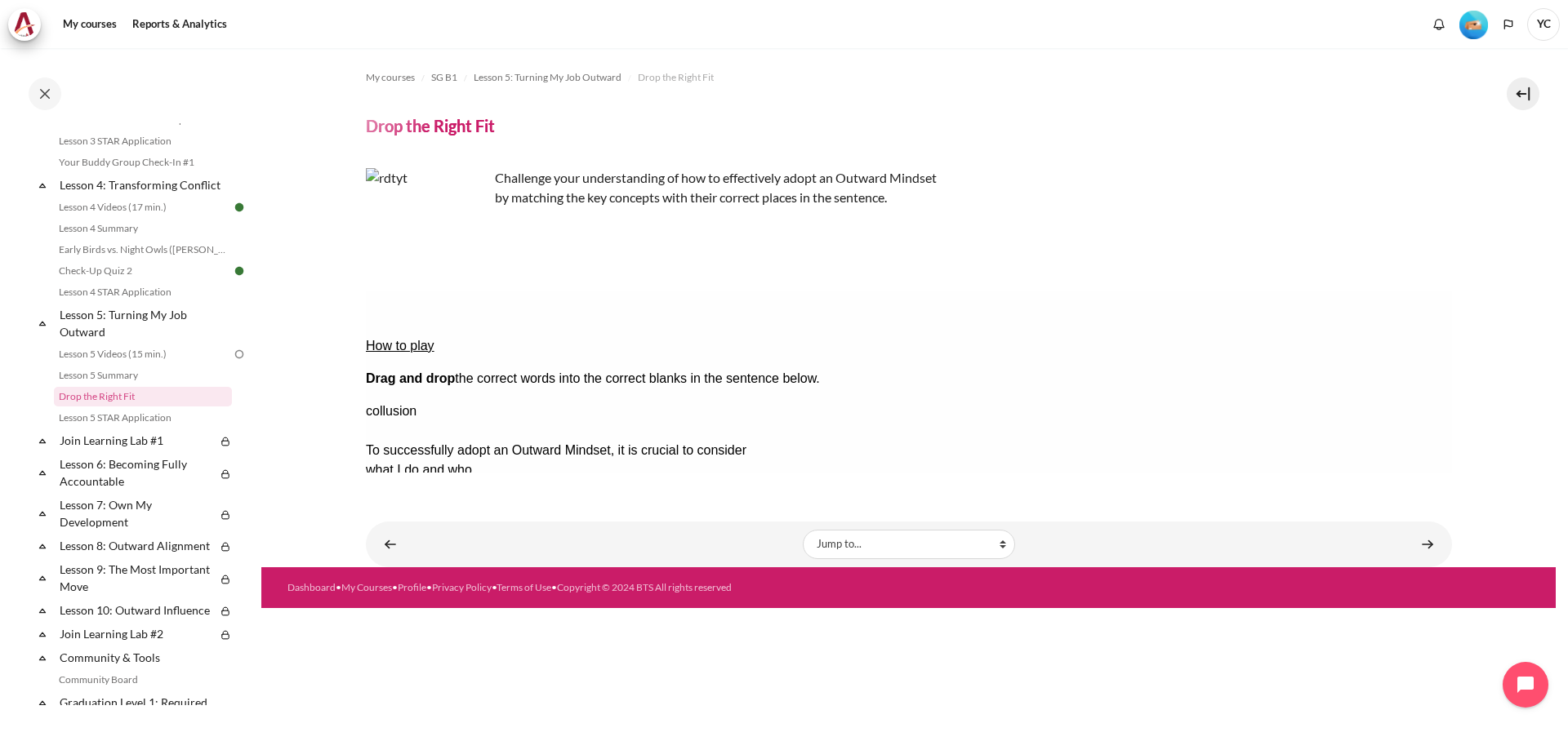
drag, startPoint x: 1371, startPoint y: 388, endPoint x: 764, endPoint y: 386, distance: 607.0
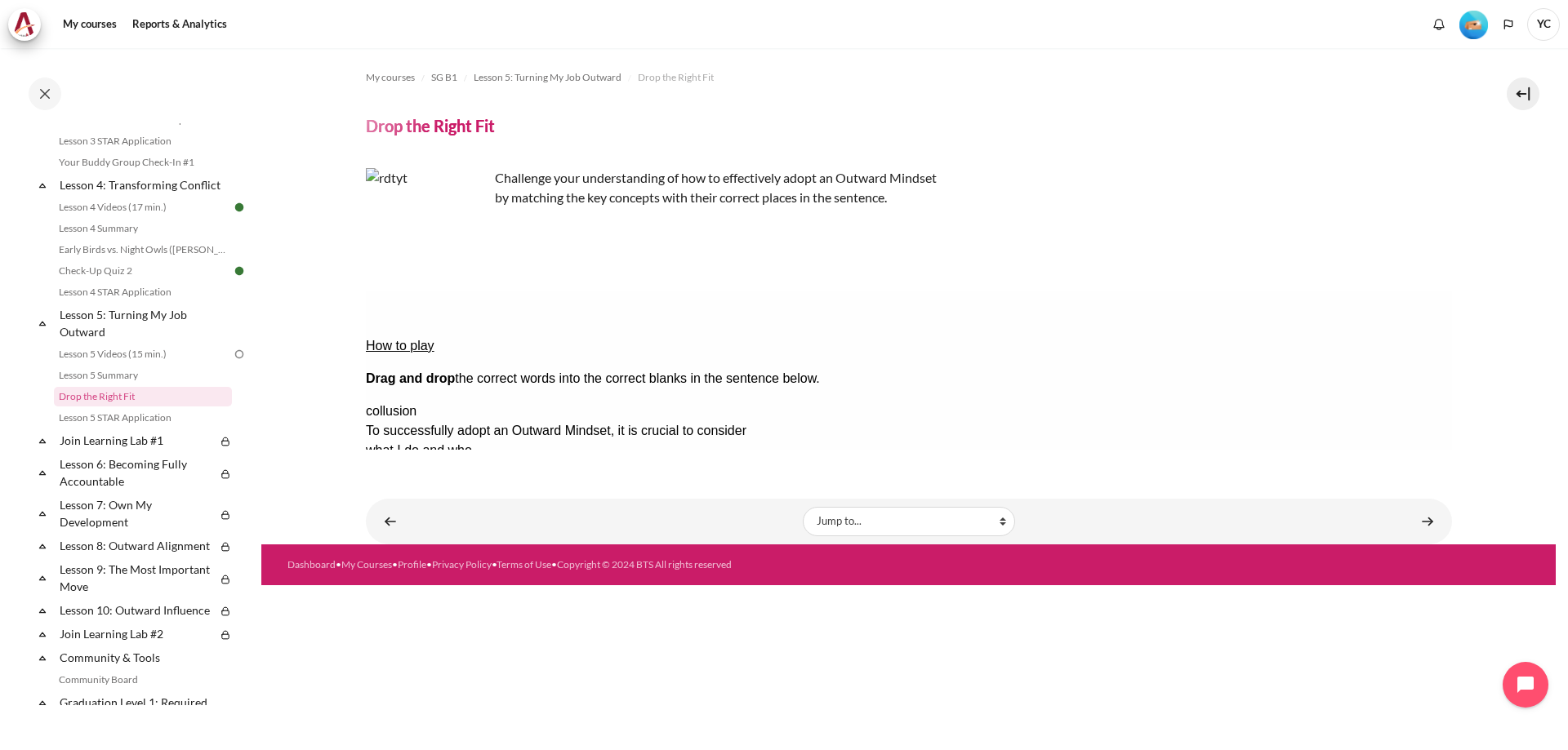
click at [409, 599] on button "Check Check the answers. The responses will be marked as correct, incorrect, or…" at bounding box center [387, 608] width 44 height 17
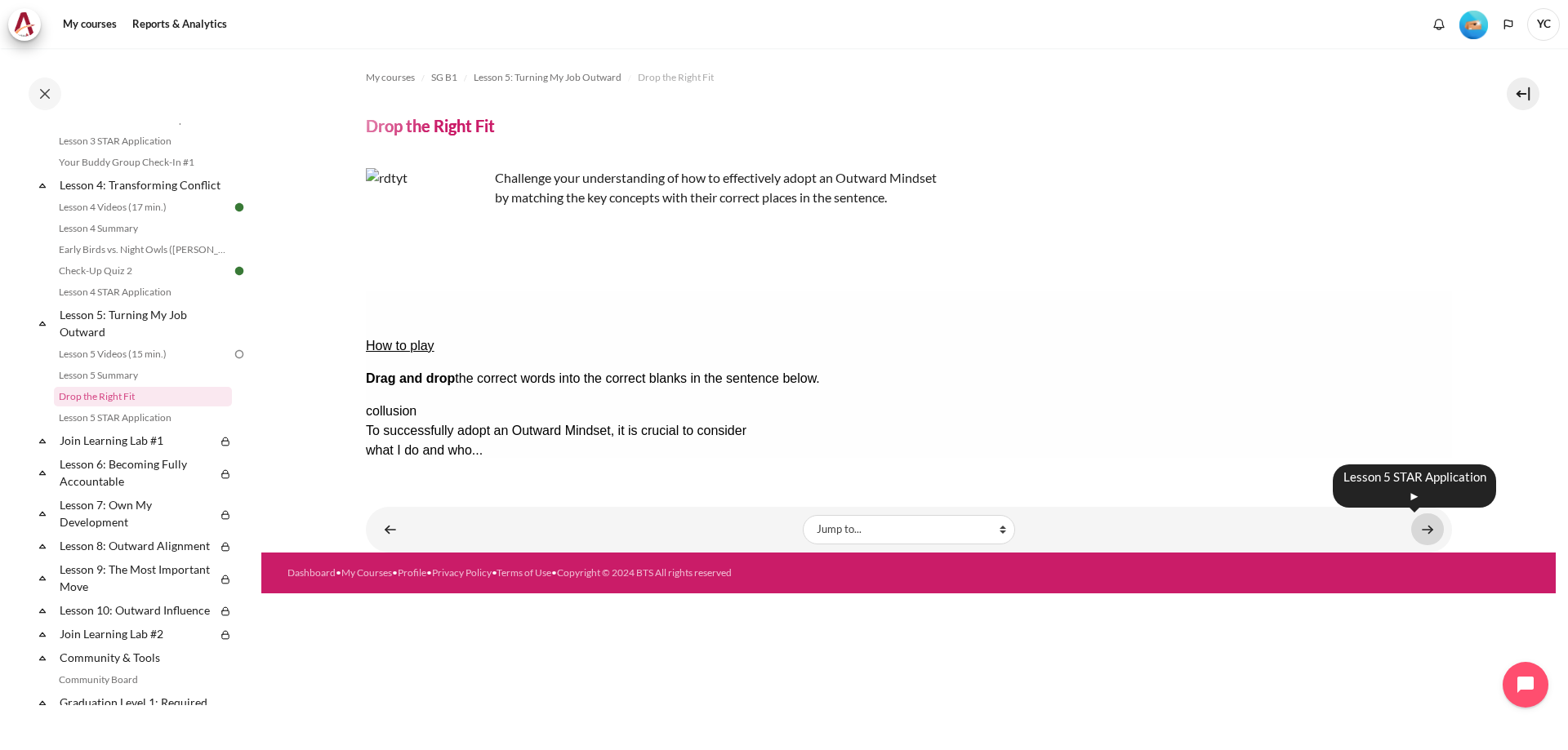
click at [1426, 532] on link "Content" at bounding box center [1427, 528] width 32 height 32
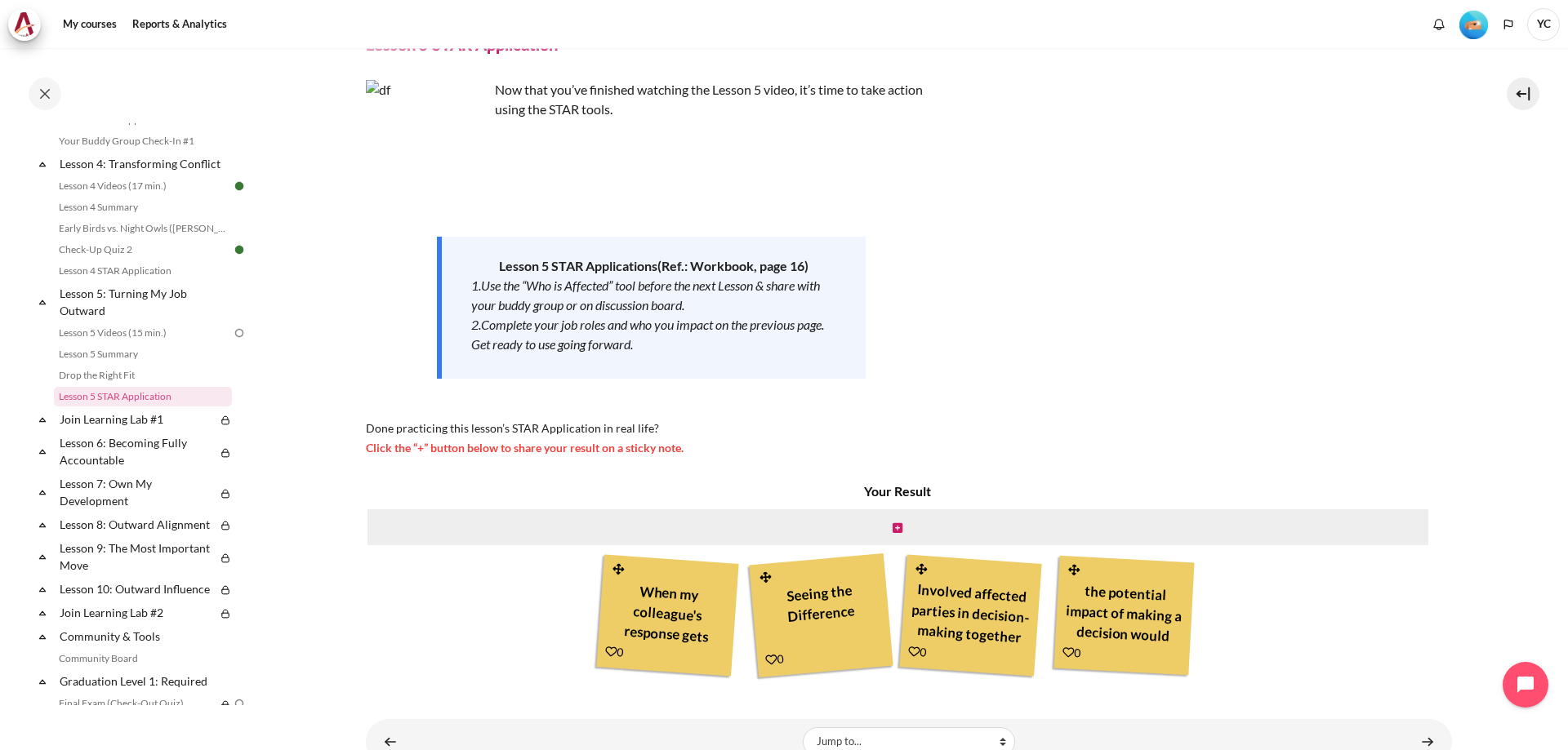
scroll to position [137, 0]
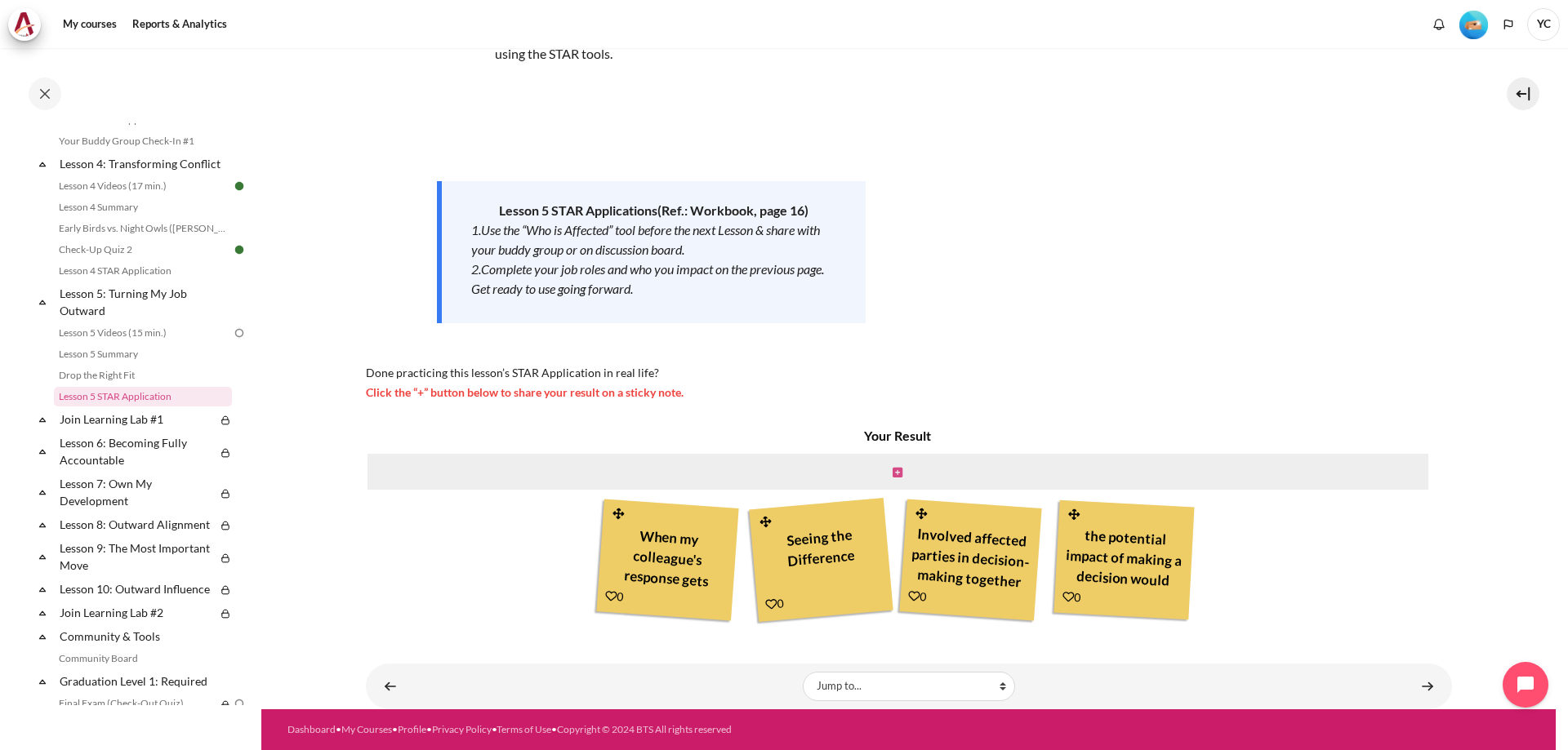
click at [893, 476] on icon "Content" at bounding box center [897, 472] width 9 height 11
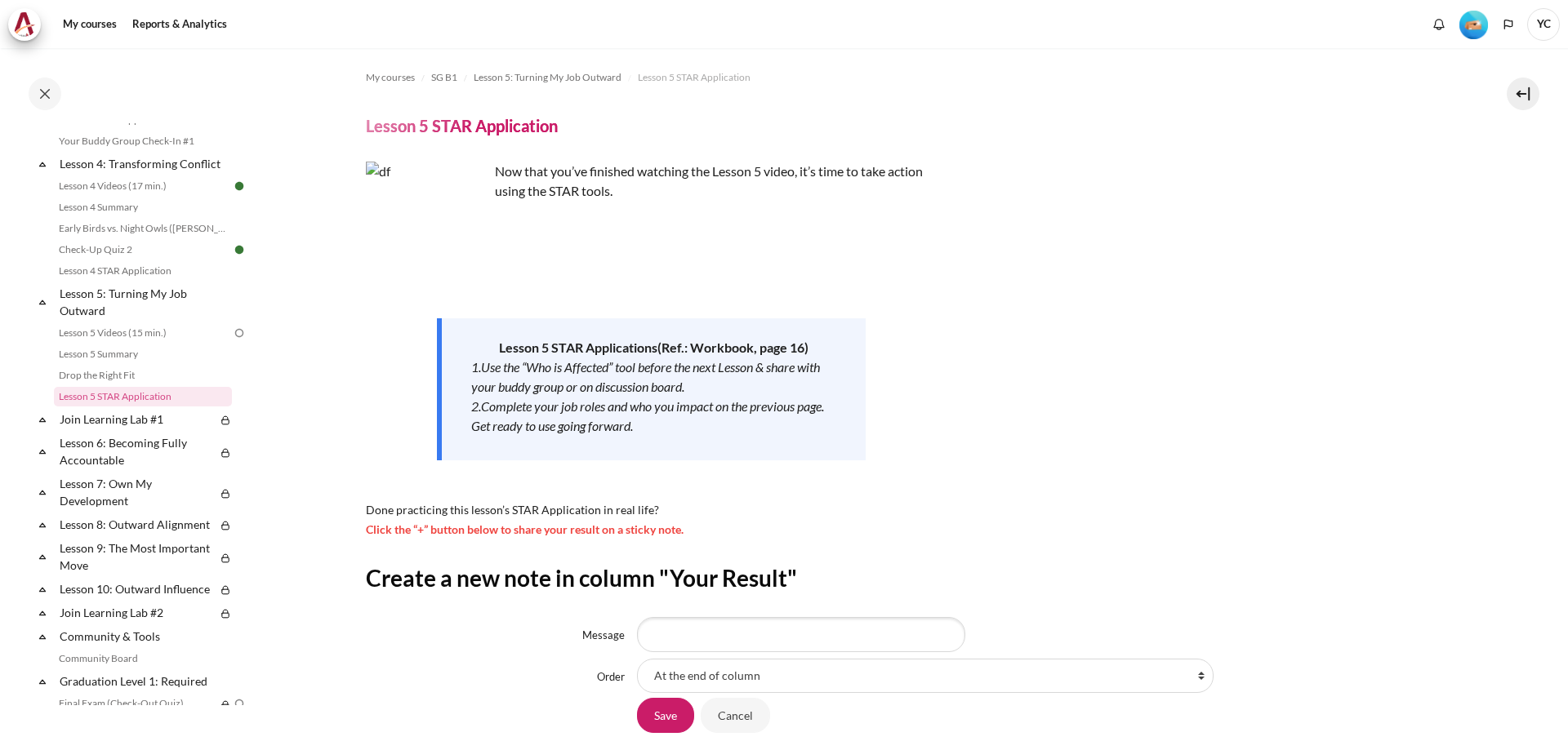
scroll to position [122, 0]
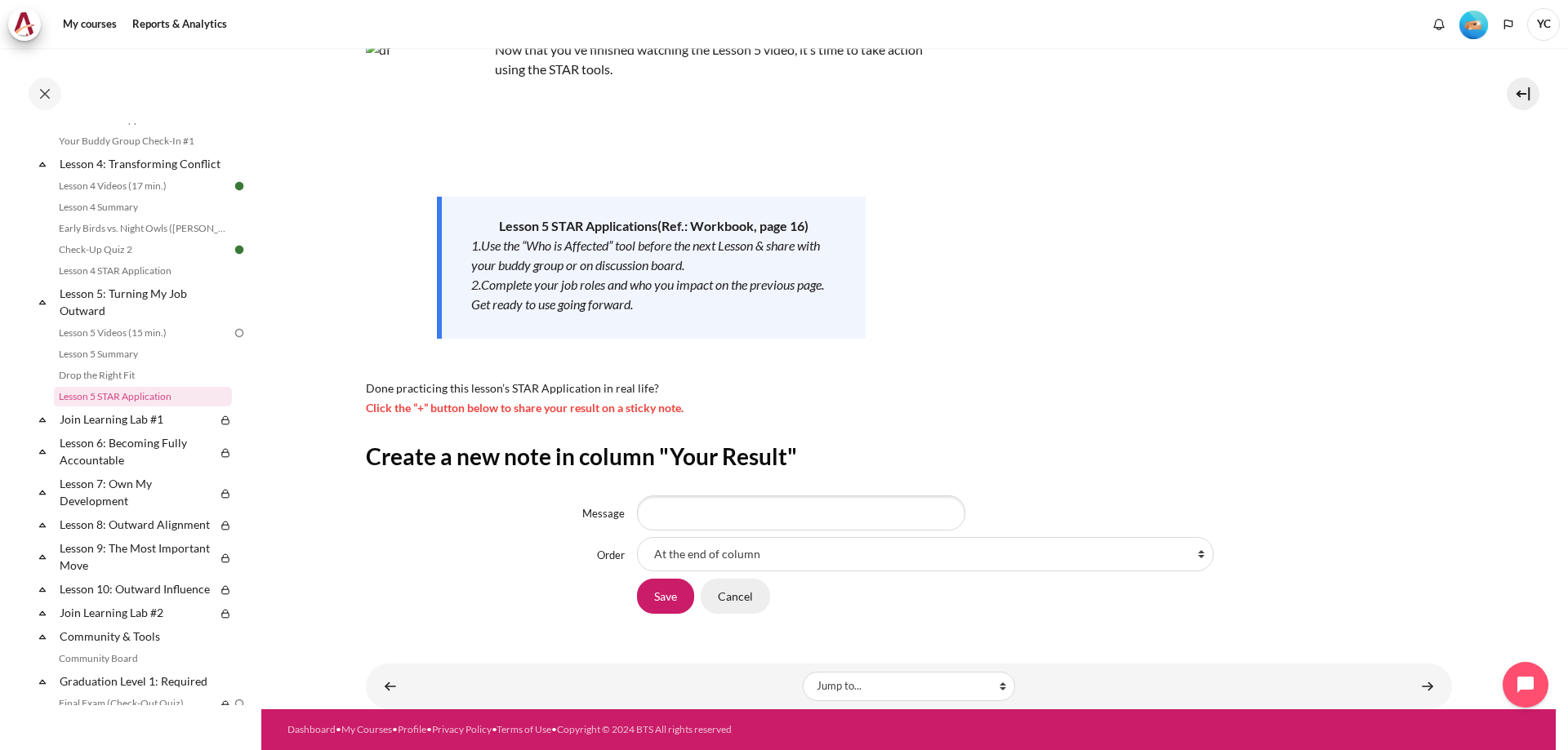
click at [733, 586] on input "Cancel" at bounding box center [735, 596] width 69 height 34
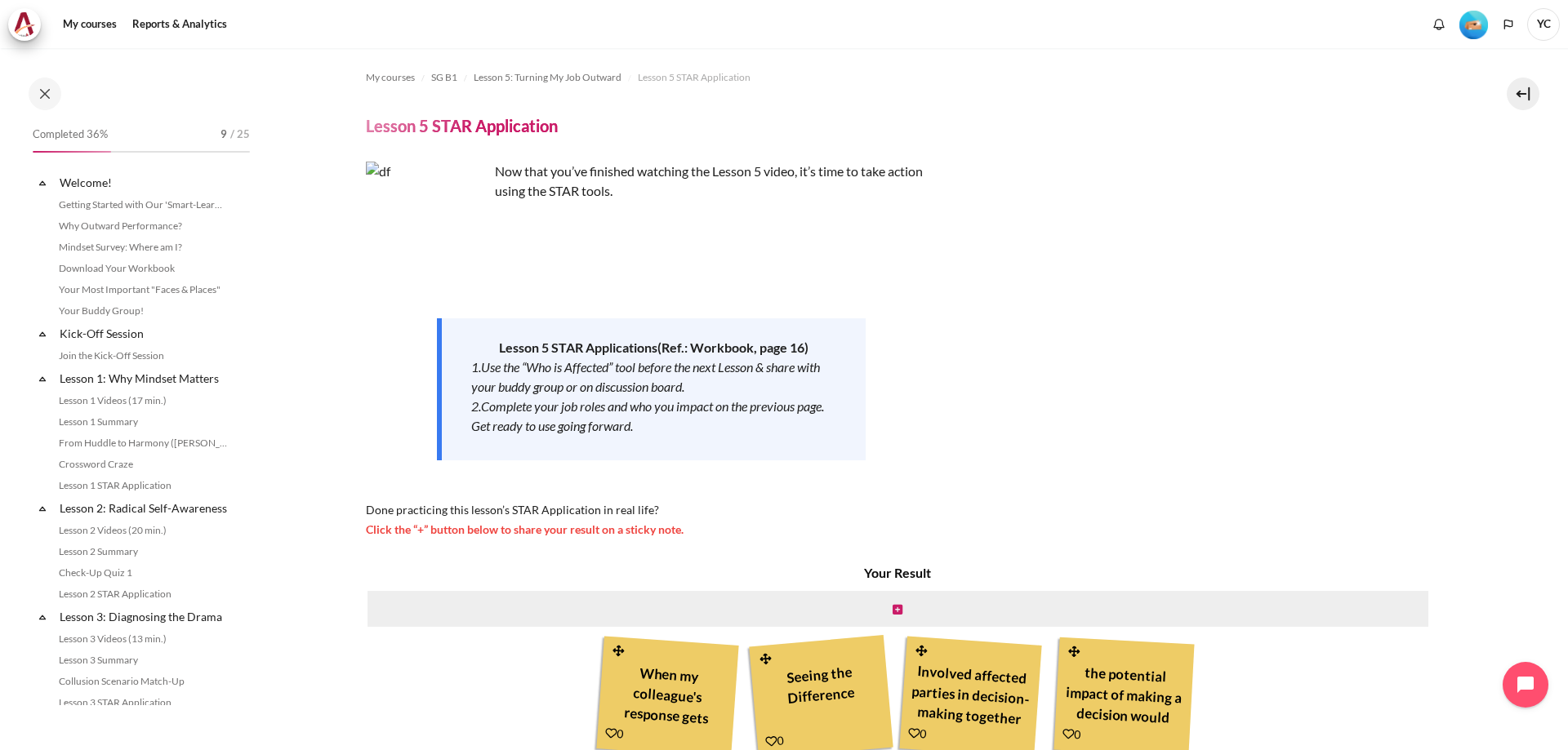
scroll to position [583, 0]
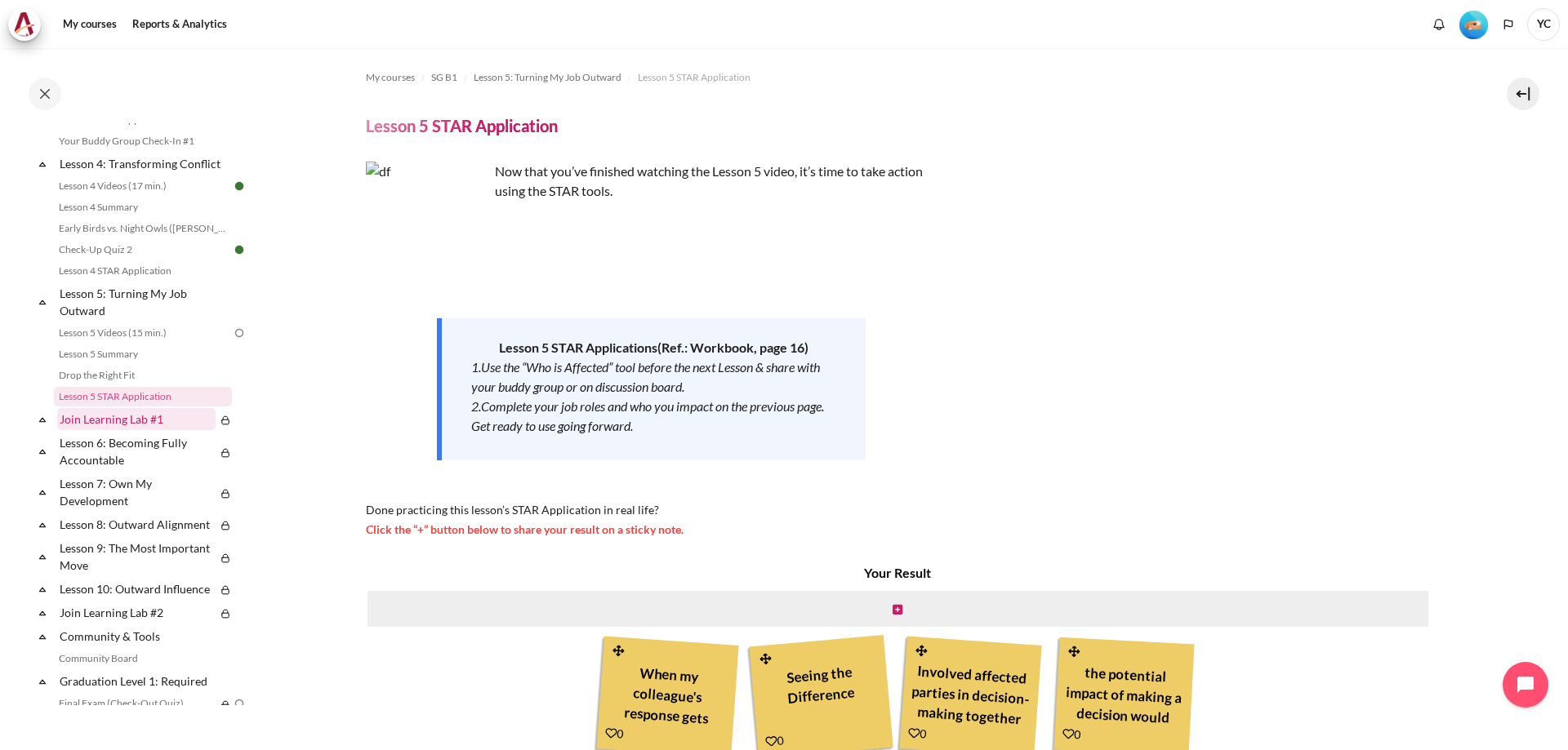
click at [143, 430] on link "Join Learning Lab #1" at bounding box center [136, 419] width 159 height 22
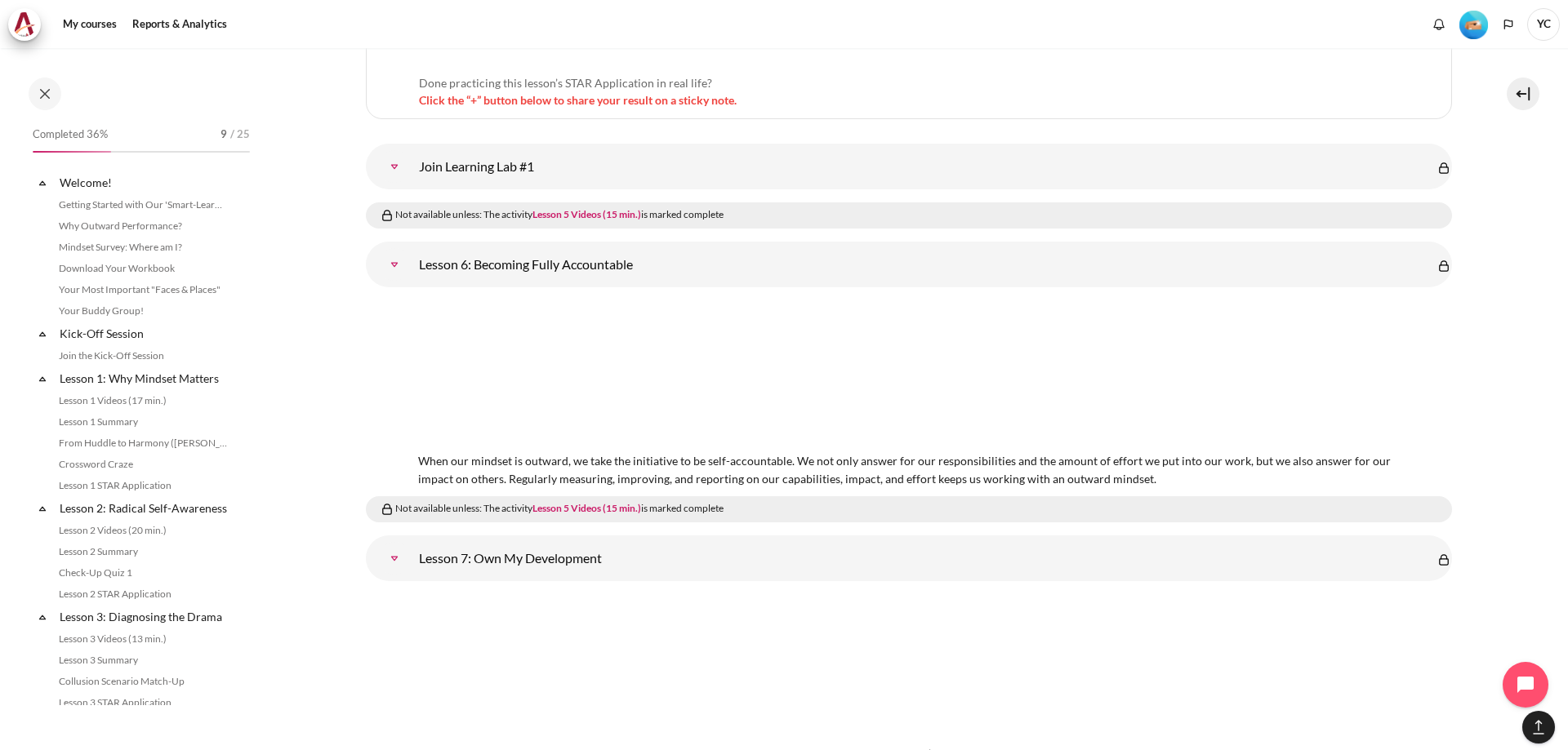
scroll to position [818, 0]
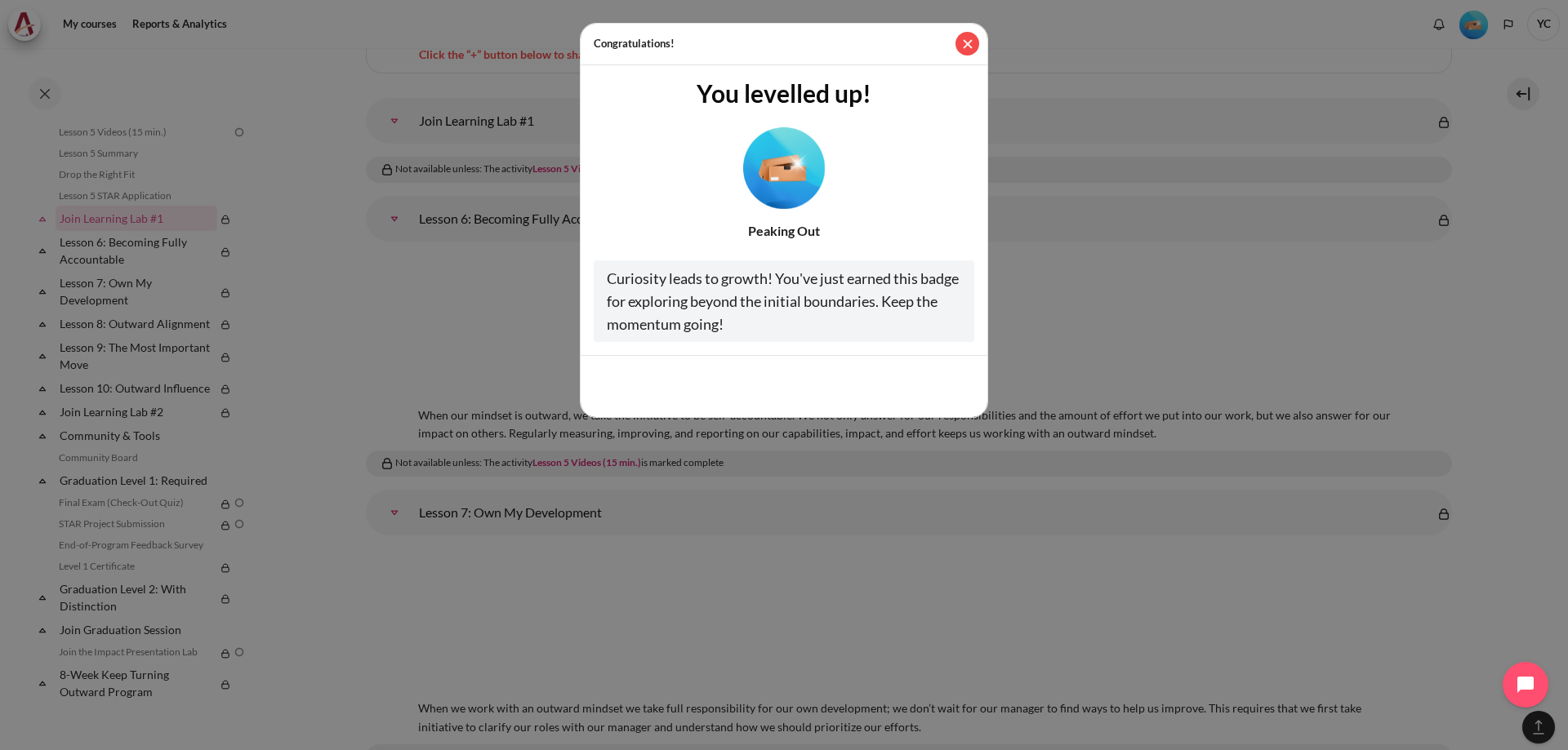
click at [963, 39] on button "Close" at bounding box center [967, 43] width 24 height 24
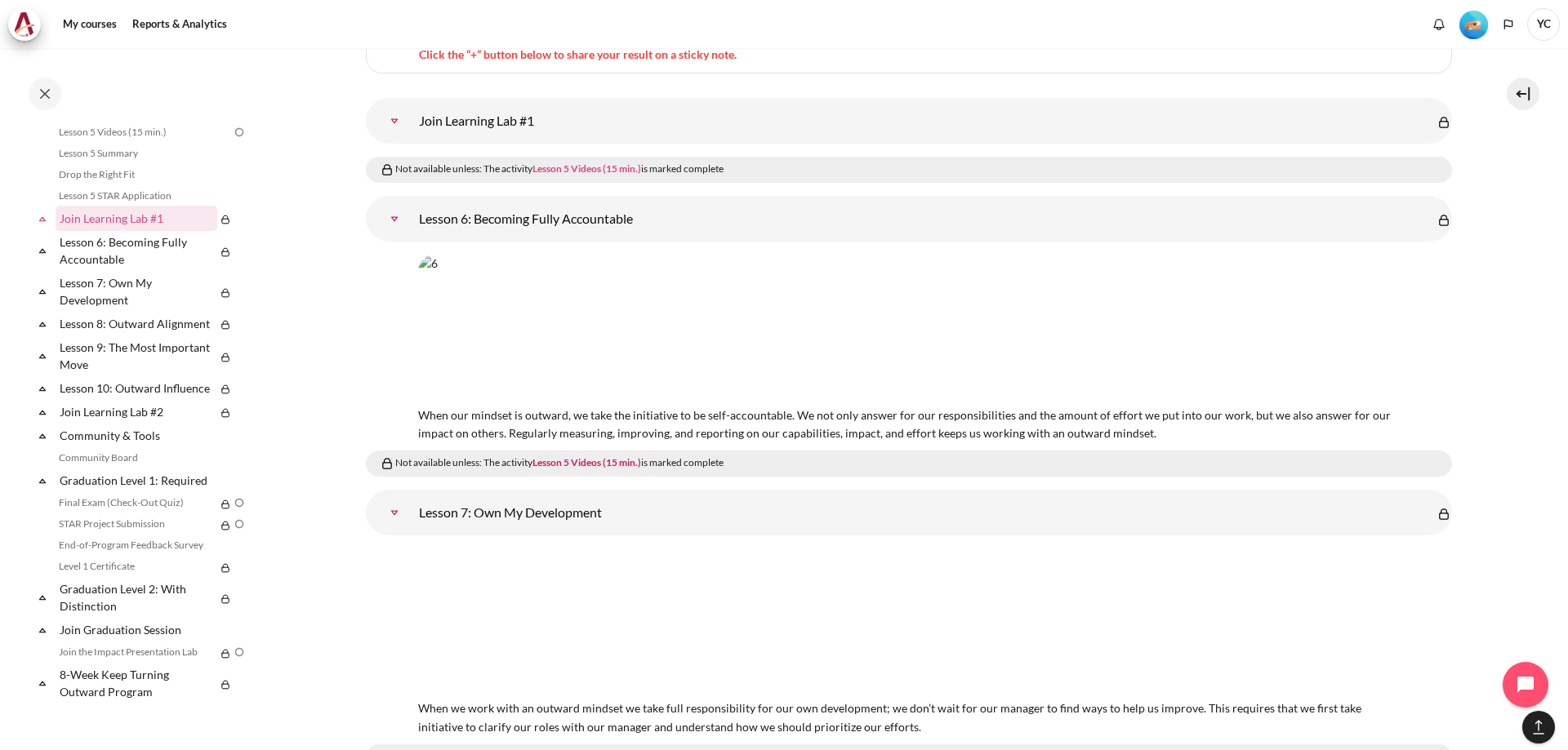
click at [570, 163] on link "Lesson 5 Videos (15 min.)" at bounding box center [586, 169] width 108 height 12
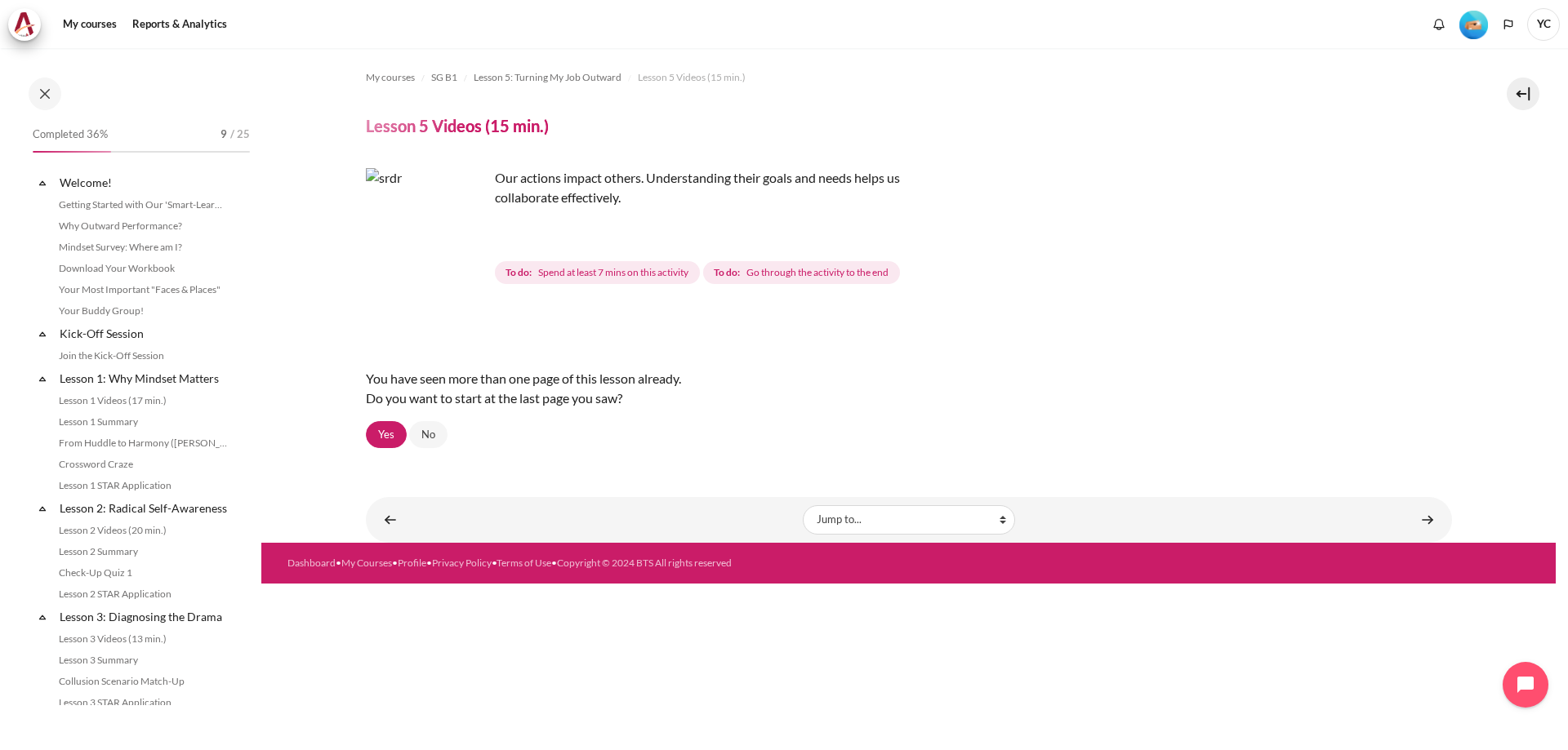
scroll to position [519, 0]
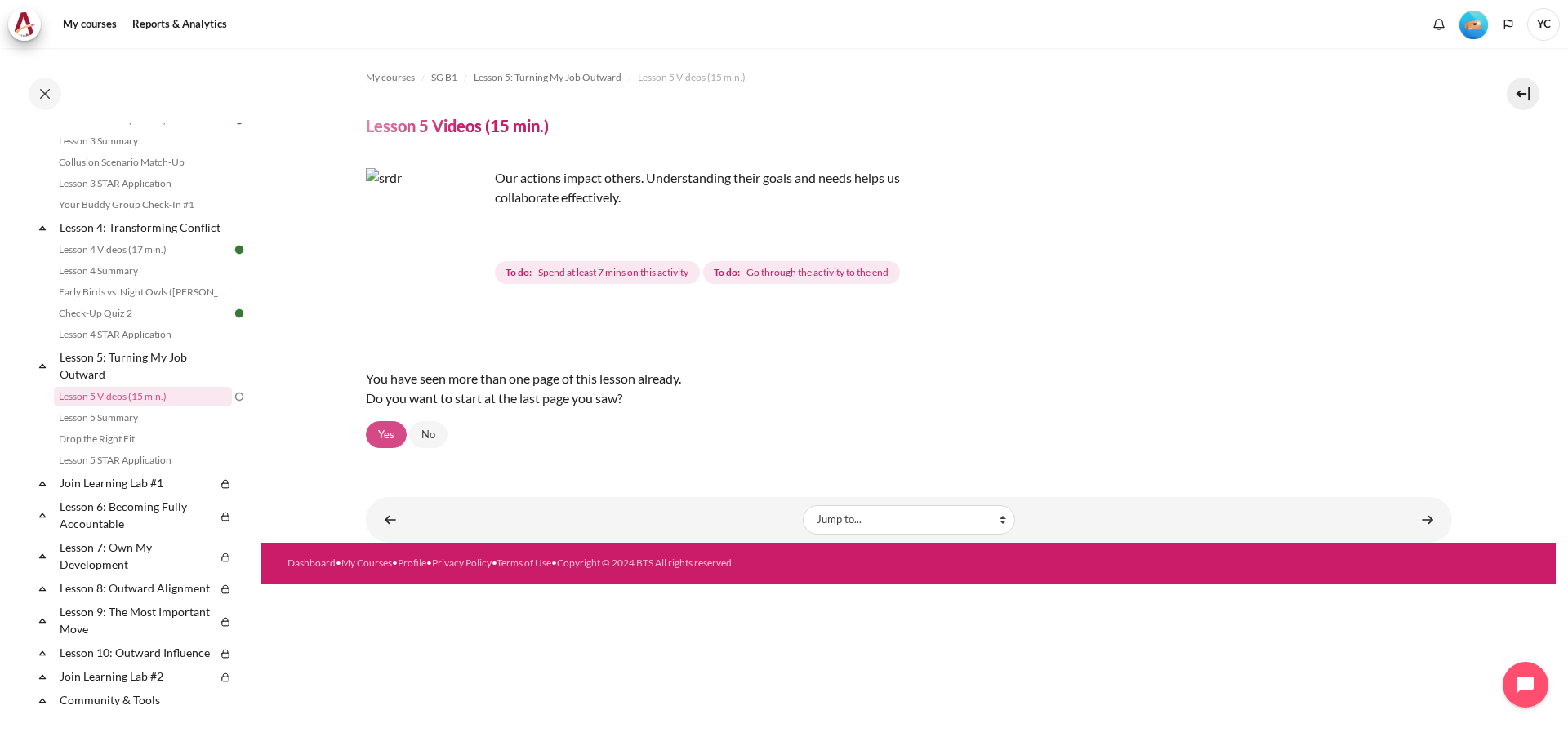
click at [398, 433] on link "Yes" at bounding box center [386, 435] width 41 height 28
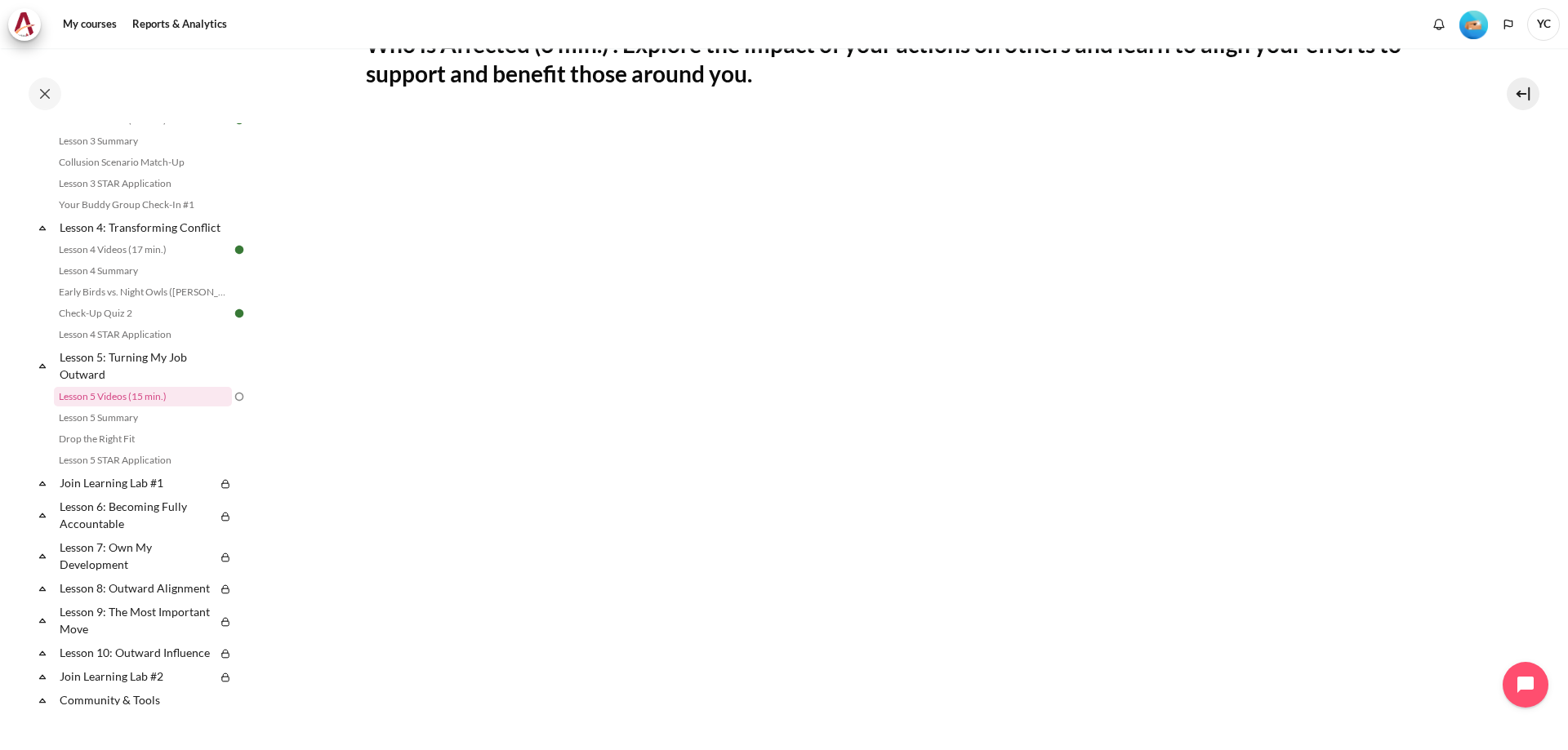
scroll to position [658, 0]
